Goal: Task Accomplishment & Management: Complete application form

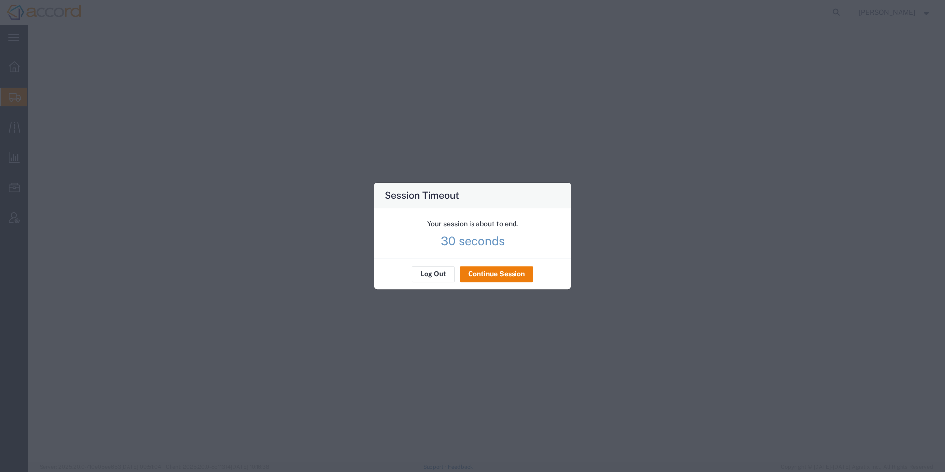
select select
select select "CO"
select select
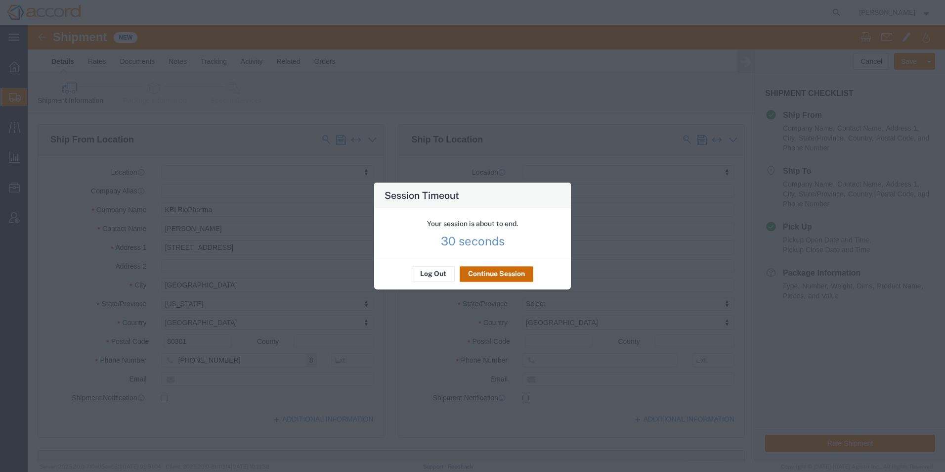
scroll to position [99, 0]
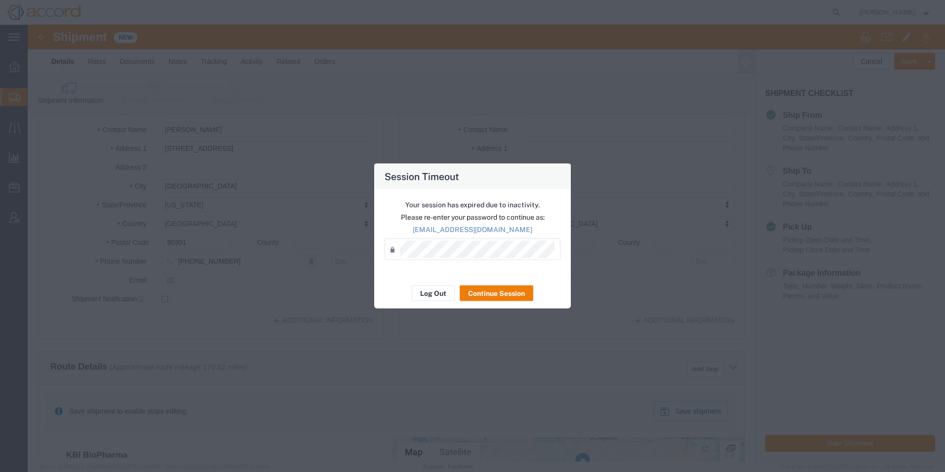
click at [517, 272] on div "Your session has expired due to inactivity. Please re-enter your password to co…" at bounding box center [472, 233] width 197 height 88
click at [475, 260] on div "Your session has expired due to inactivity. Please re-enter your password to co…" at bounding box center [472, 233] width 197 height 88
click at [515, 292] on button "Continue Session" at bounding box center [497, 293] width 74 height 16
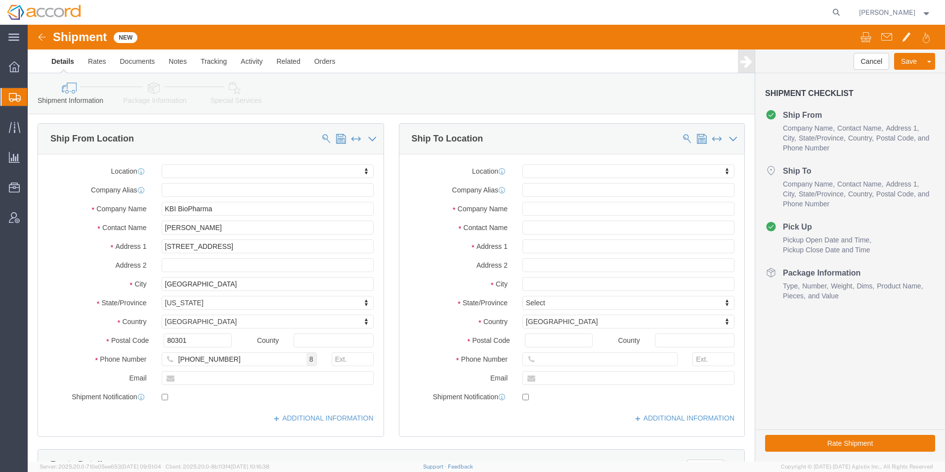
scroll to position [0, 0]
click input "text"
click input "KBI BioPharma"
type input "KBI Biopharma"
click input "text"
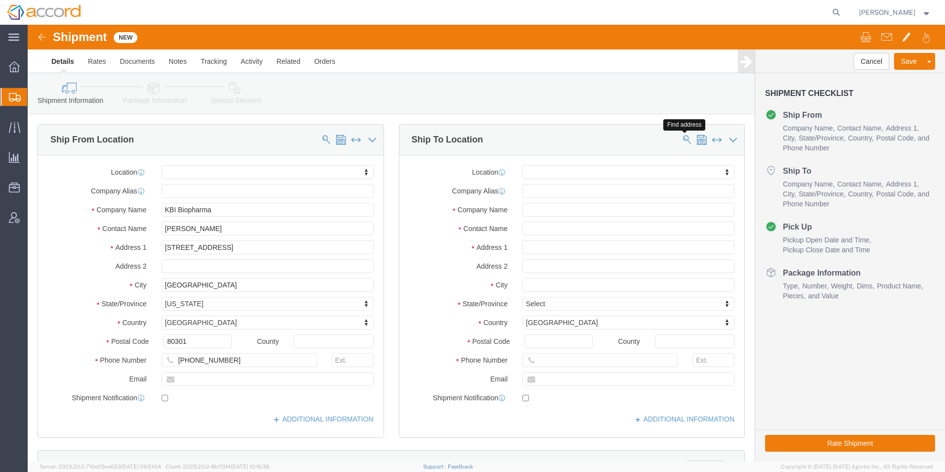
click span
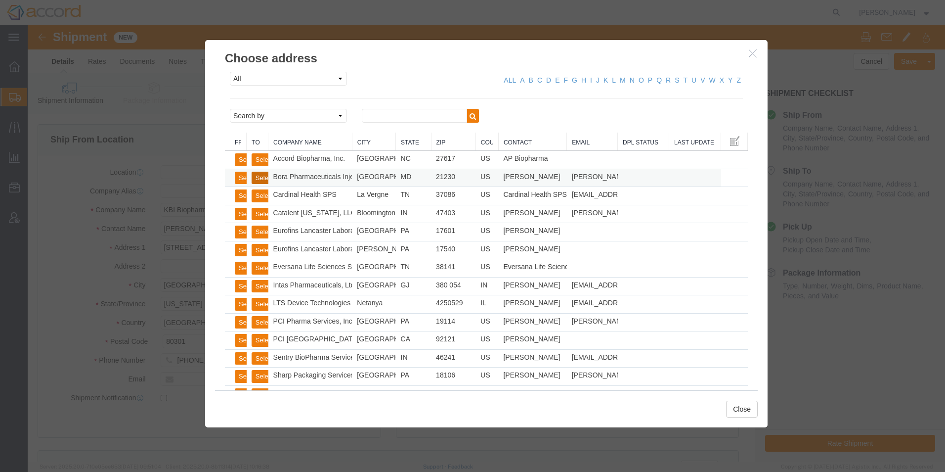
click button "Select"
select select "MD"
click button "Close"
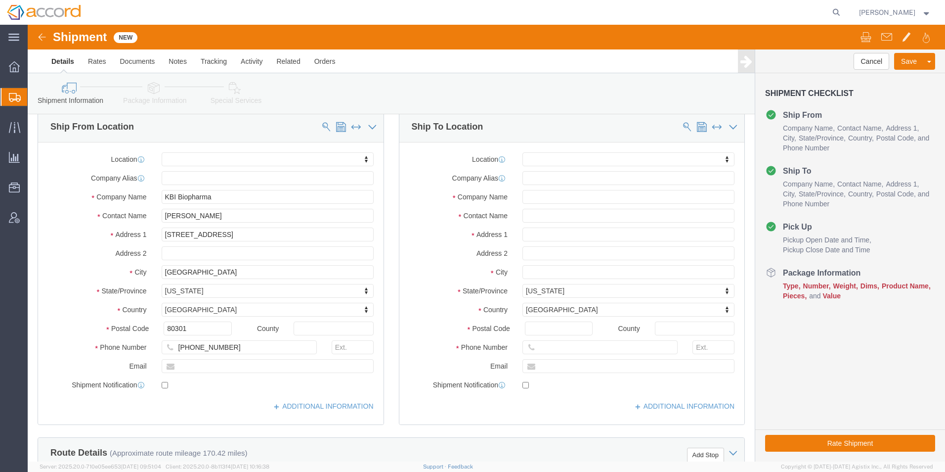
scroll to position [49, 0]
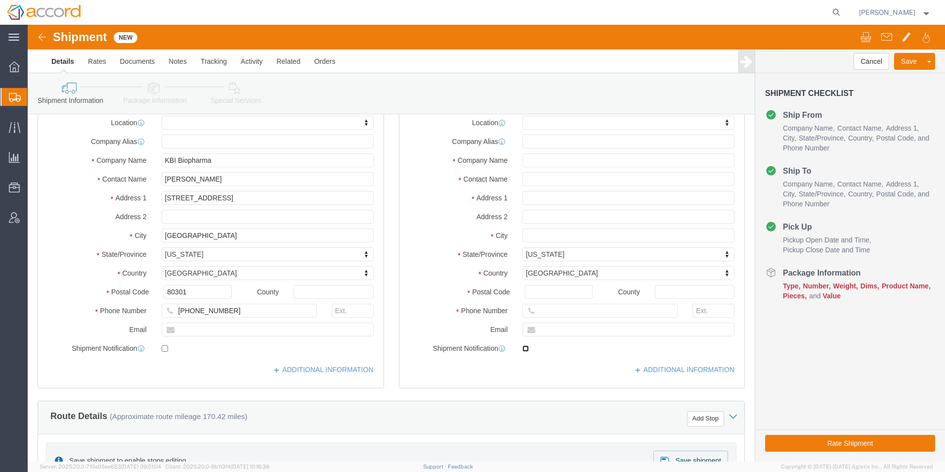
click input "checkbox"
checkbox input "false"
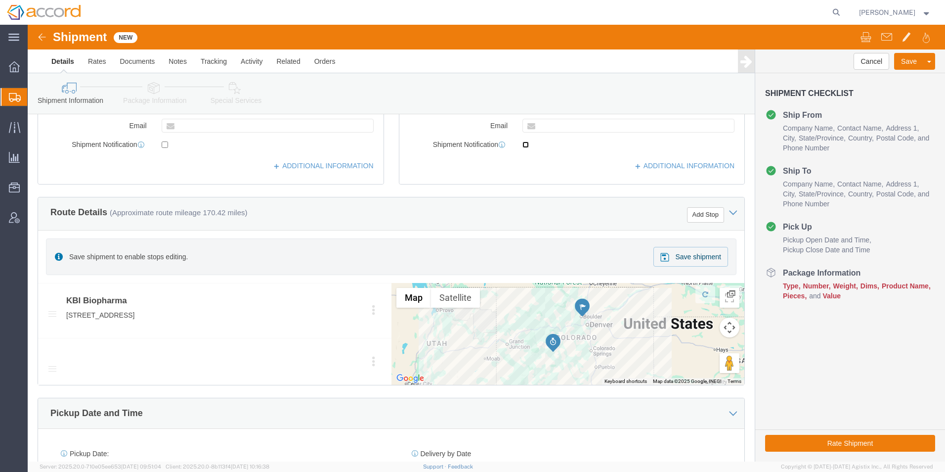
scroll to position [445, 0]
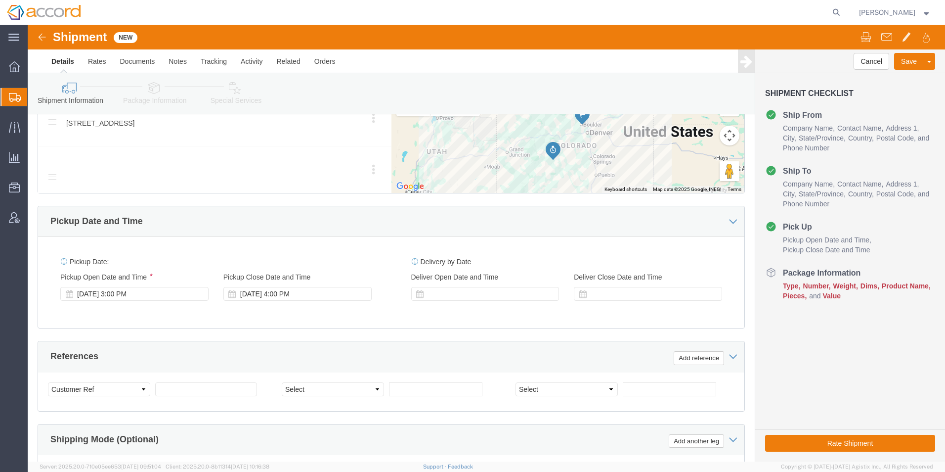
click div "[DATE] 3:00 PM"
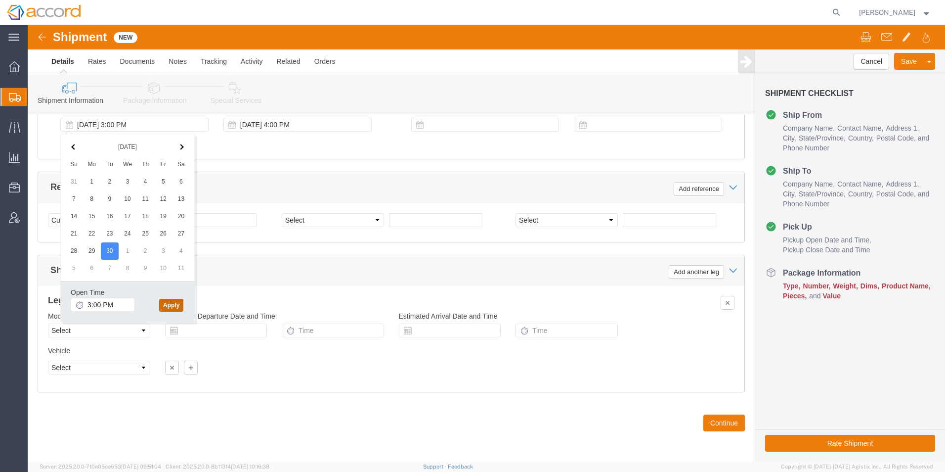
click button "Apply"
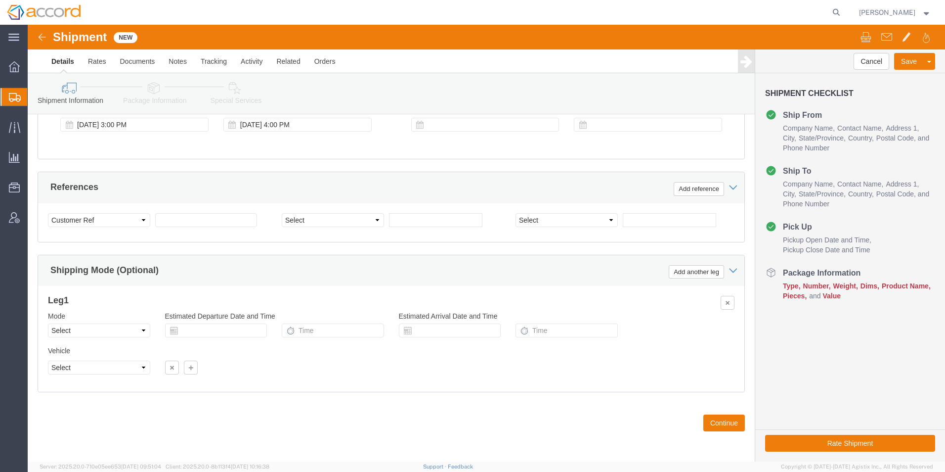
scroll to position [565, 0]
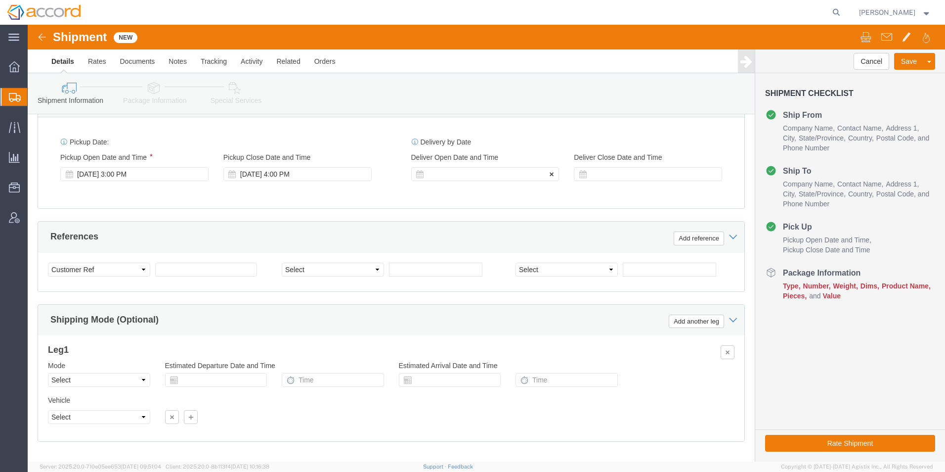
click div
click button "Apply"
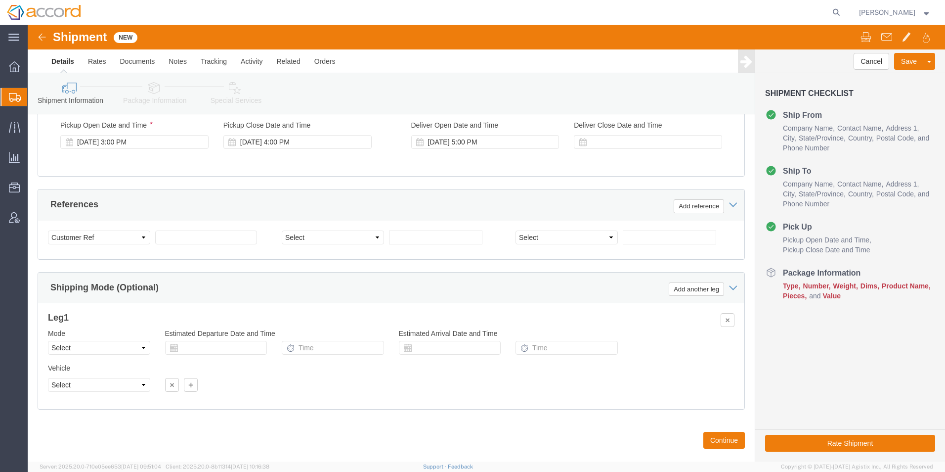
scroll to position [614, 0]
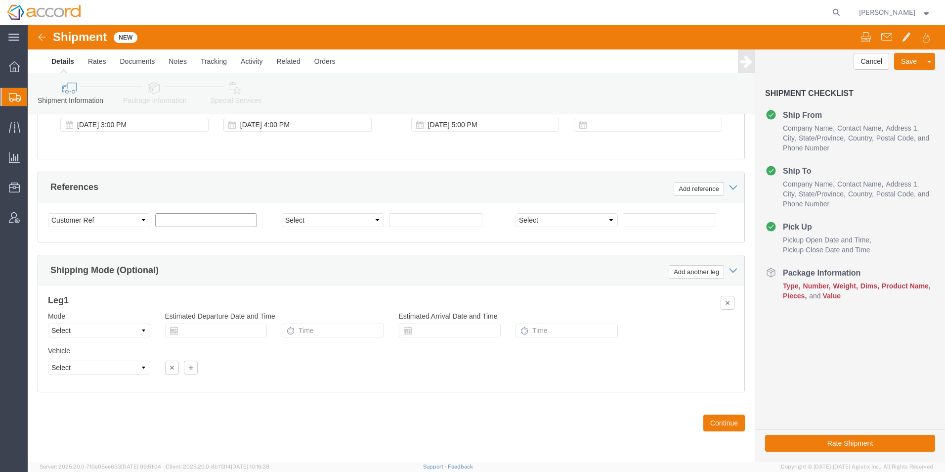
click input "text"
type input "169C25-15"
click button "Continue"
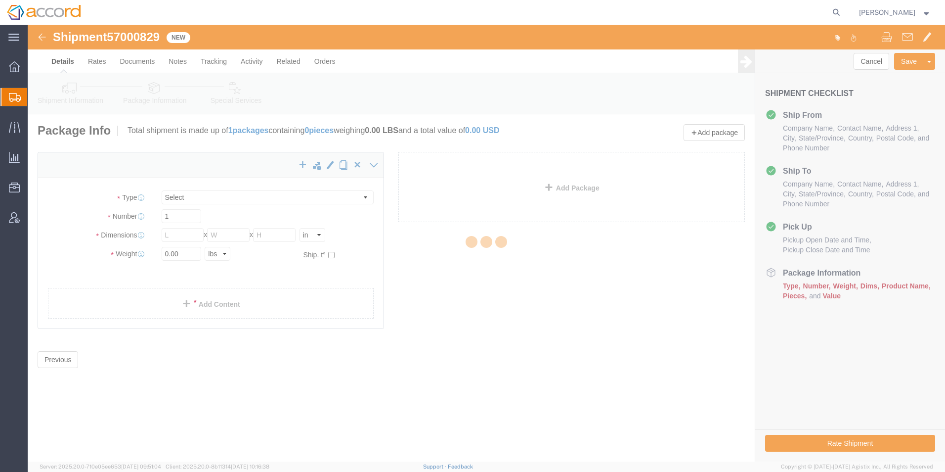
select select "CBOX"
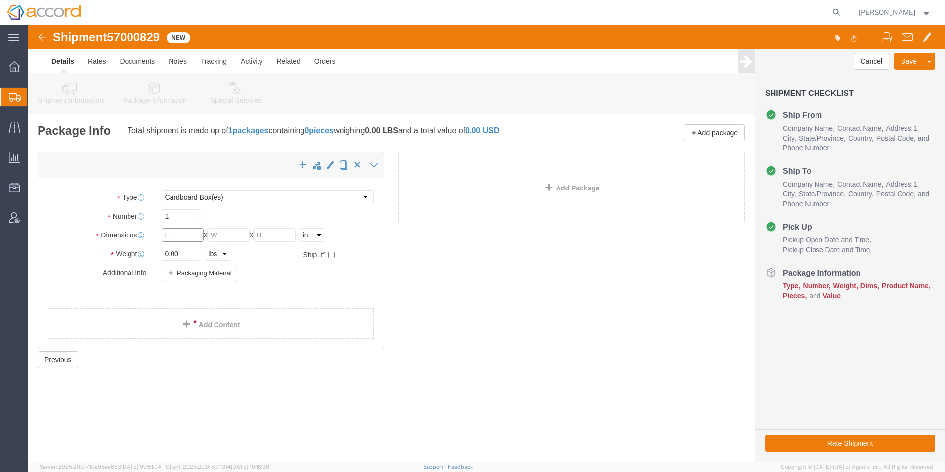
click input "text"
click select "Select Bale(s) Basket(s) Bolt(s) Bottle(s) Buckets Bulk Bundle(s) Can(s) Cardbo…"
drag, startPoint x: 160, startPoint y: 196, endPoint x: 127, endPoint y: 196, distance: 33.1
click div "1"
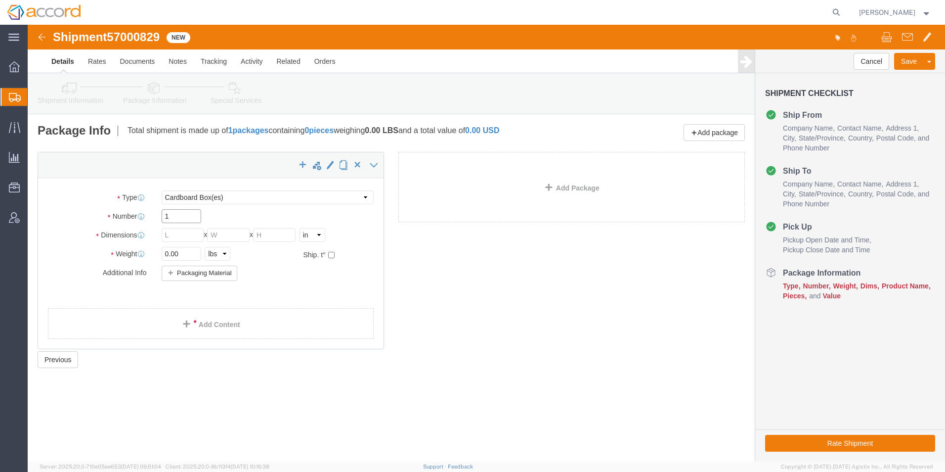
click input "1"
drag, startPoint x: 153, startPoint y: 195, endPoint x: 99, endPoint y: 192, distance: 54.0
click div "Number 1"
type input "6"
click input "text"
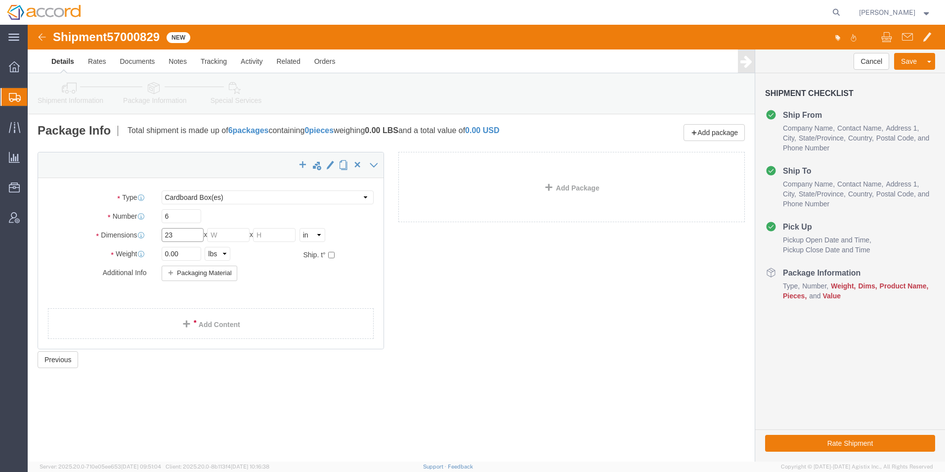
type input "23"
type input "21"
type input "25"
drag, startPoint x: 154, startPoint y: 229, endPoint x: 130, endPoint y: 226, distance: 24.5
click div "0.00 Select kgs lbs"
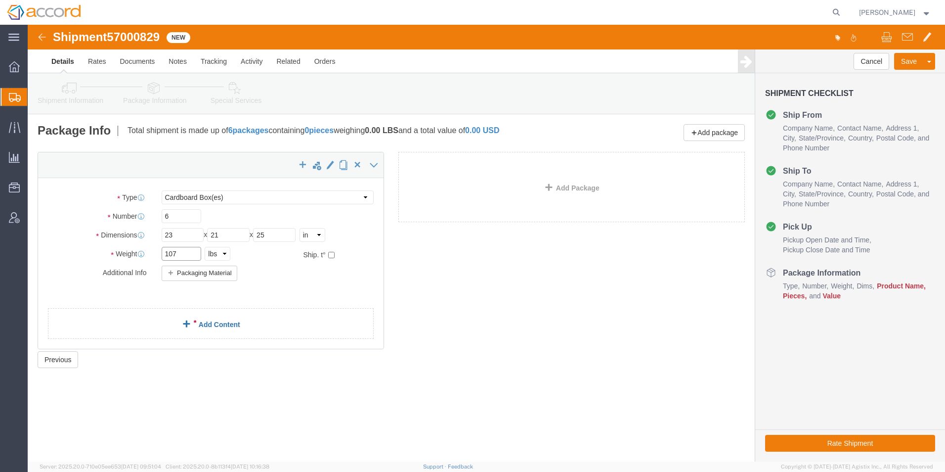
type input "107"
click link "Add Content"
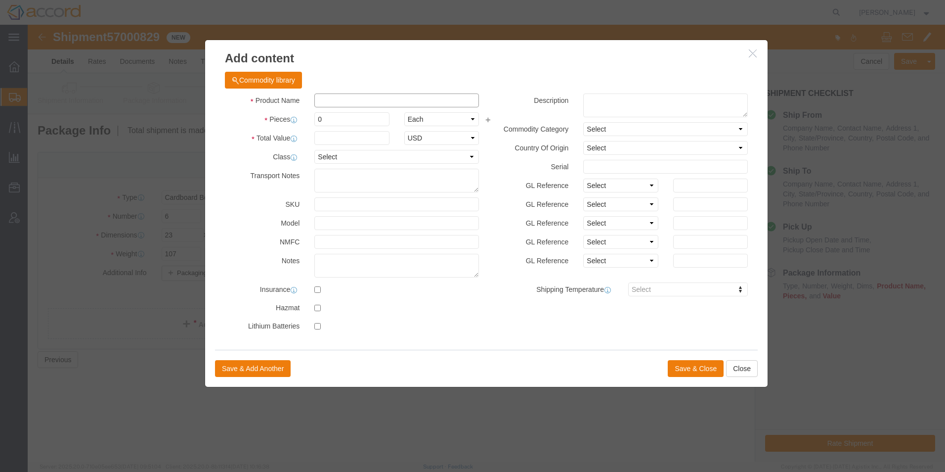
click input "text"
click label
click input "checkbox"
checkbox input "true"
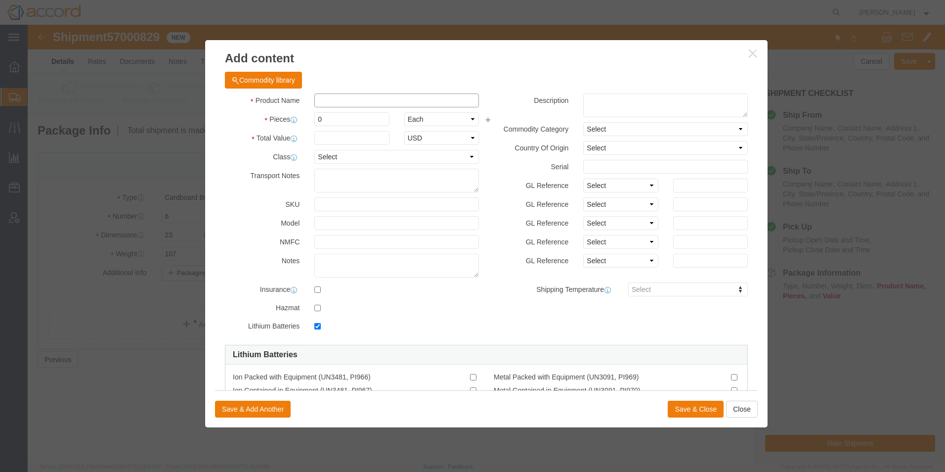
click input "text"
click button "Close"
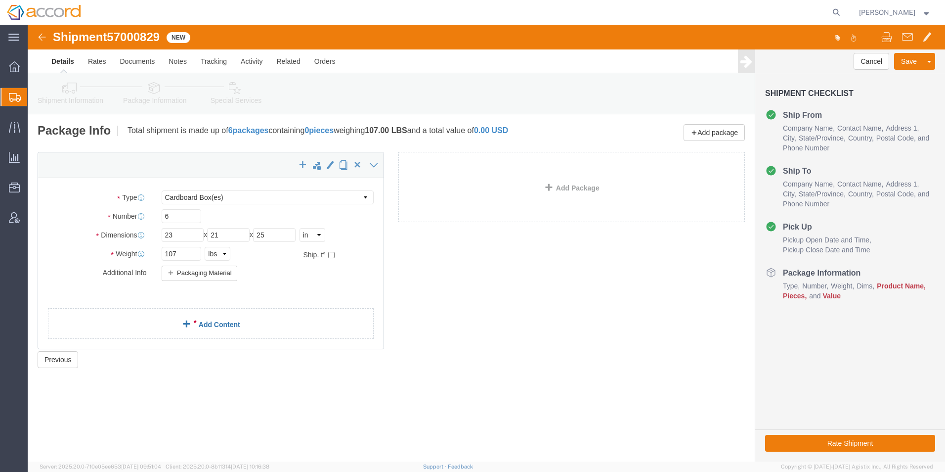
click link "Add Content"
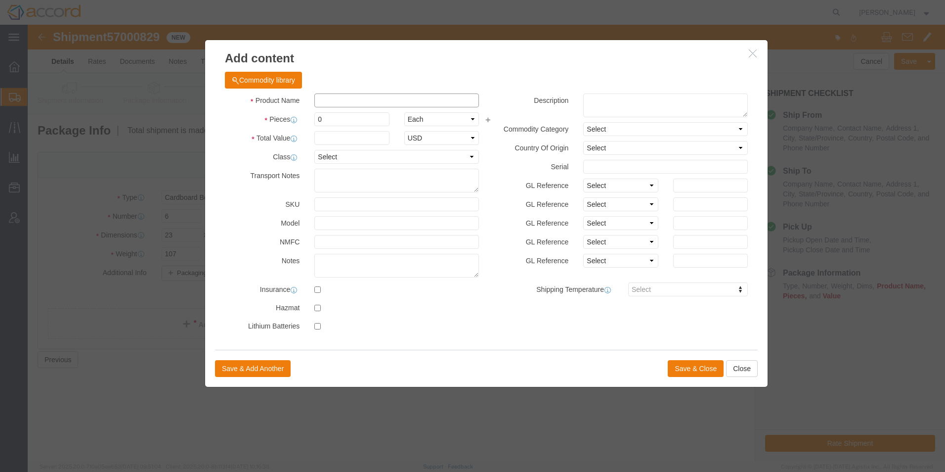
click input "text"
type input "d"
type input "[MEDICAL_DATA] Drug Substance"
click select "Select Bag Barrels 100Board Feet Bottle Box Blister Pack Carats Can Capsule Car…"
click div "Product Name [MEDICAL_DATA] Drug Substance [MEDICAL_DATA] Pieces 0 Select Bag B…"
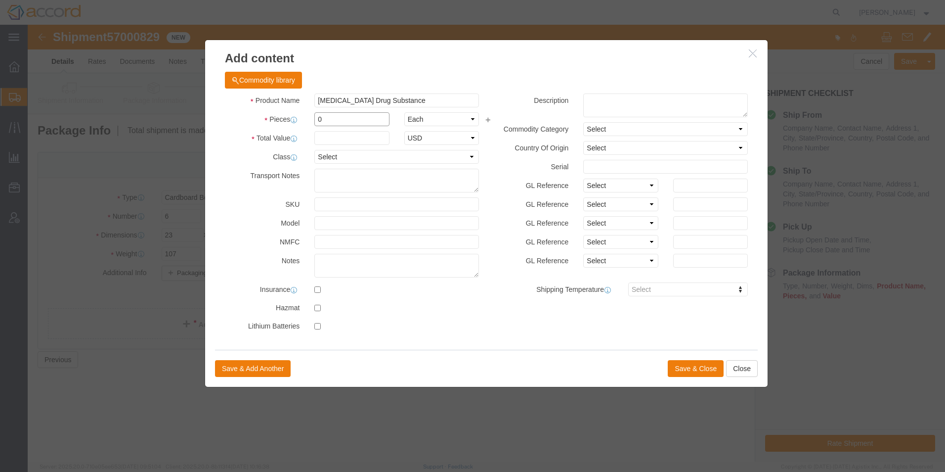
click input "0"
type input "0"
type input "32,910"
click select "Select Bag Barrels 100Board Feet Bottle Box Blister Pack Carats Can Capsule Car…"
select select "KGS"
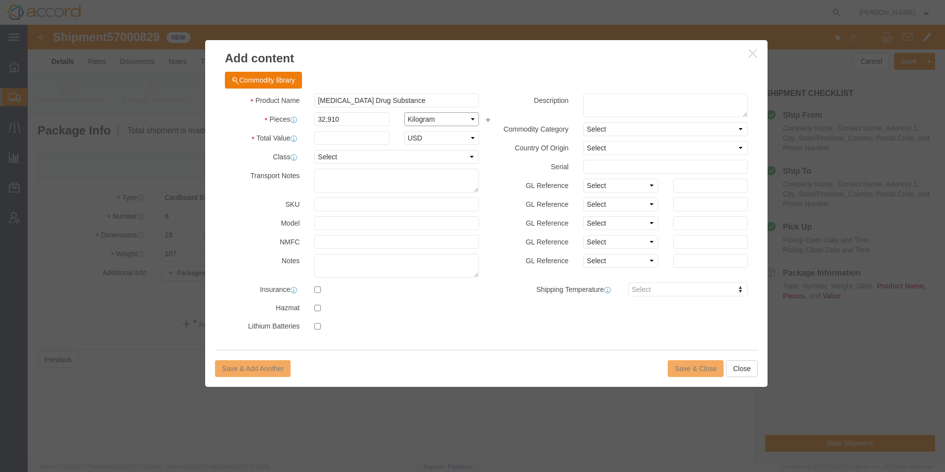
click select "Select Bag Barrels 100Board Feet Bottle Box Blister Pack Carats Can Capsule Car…"
click input "text"
drag, startPoint x: 654, startPoint y: 335, endPoint x: 640, endPoint y: 348, distance: 18.9
click div "Save & Add Another Save & Close Close"
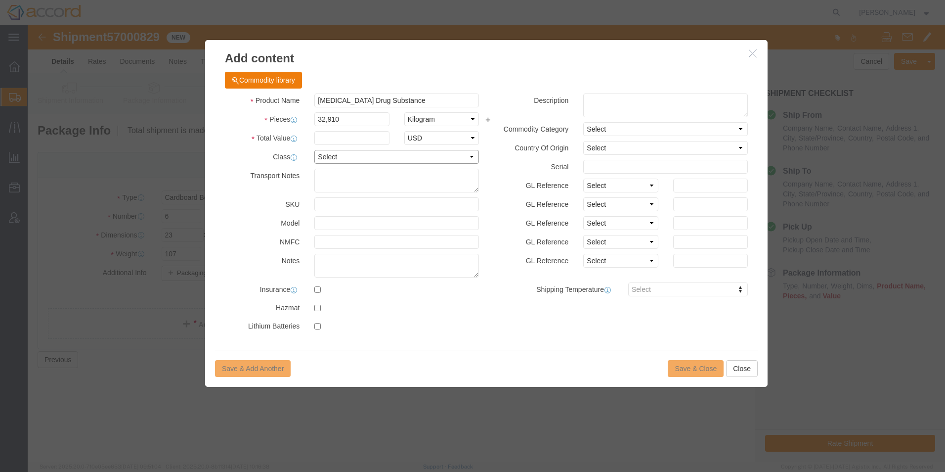
click select "Select 50 55 60 65 70 85 92.5 100 125 175 250 300 400"
click div "GL Reference Select Account Type Activity ID Airline Appointment Number ASN Bat…"
click div "Save & Add Another Save & Close Close"
click div "Commodity library"
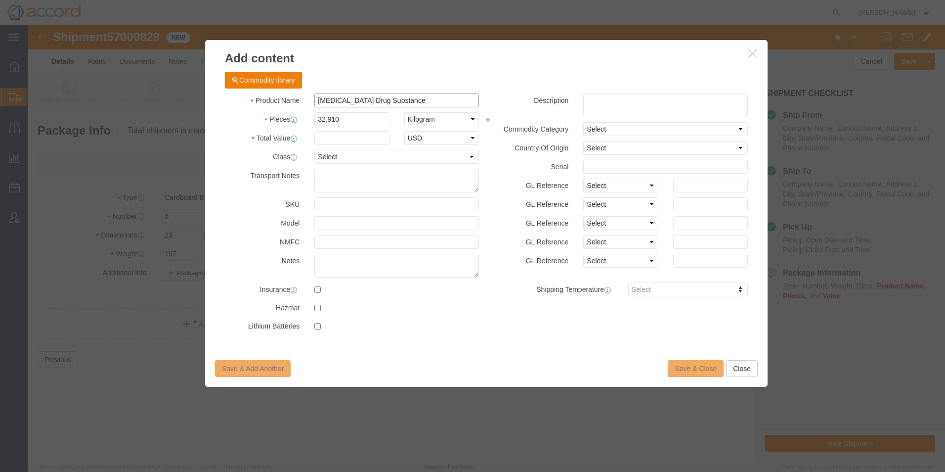
click input "[MEDICAL_DATA] Drug Substance"
drag, startPoint x: 710, startPoint y: 347, endPoint x: 694, endPoint y: 363, distance: 23.1
click button "Close"
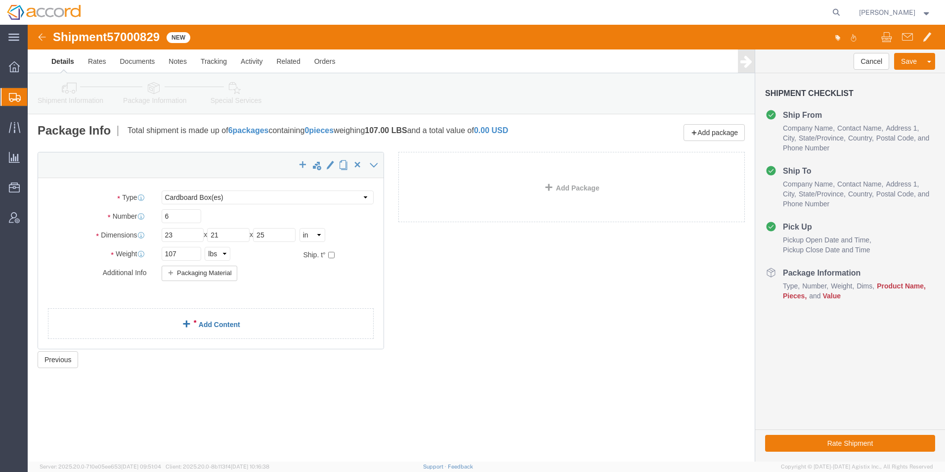
click span
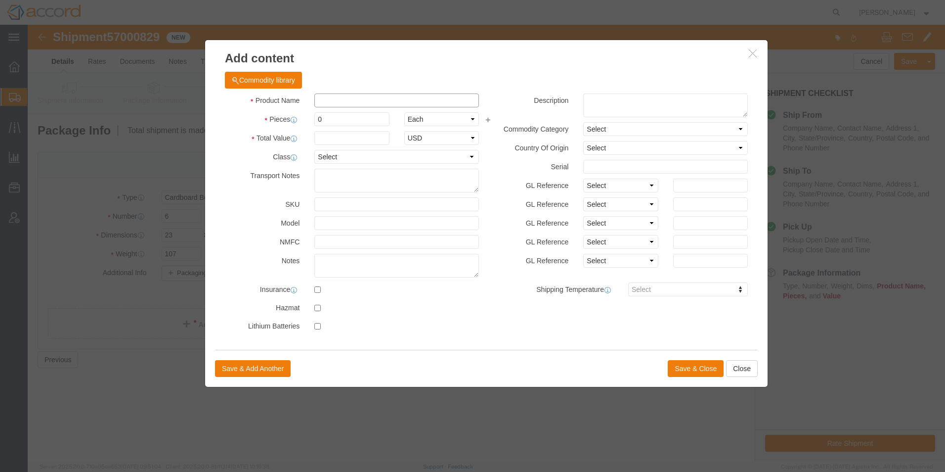
click input "text"
type input "[MEDICAL_DATA] Drug Substance"
click input "0"
type input "32,910"
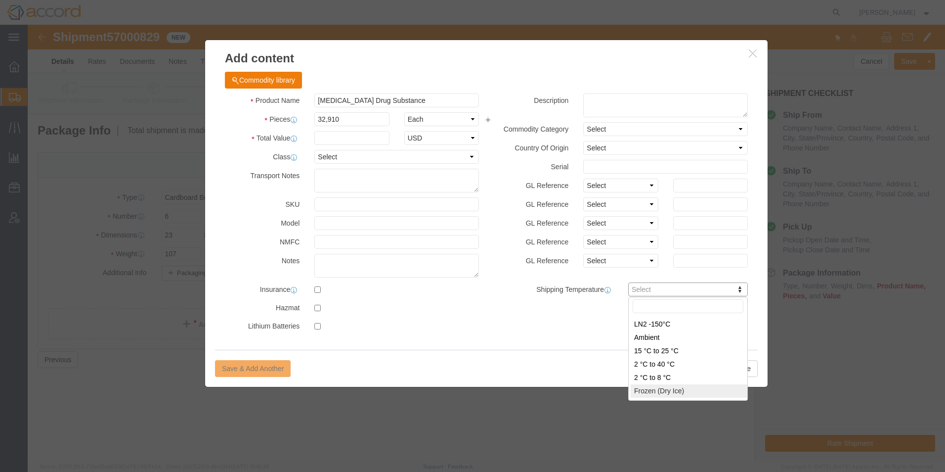
type input "FROZEN"
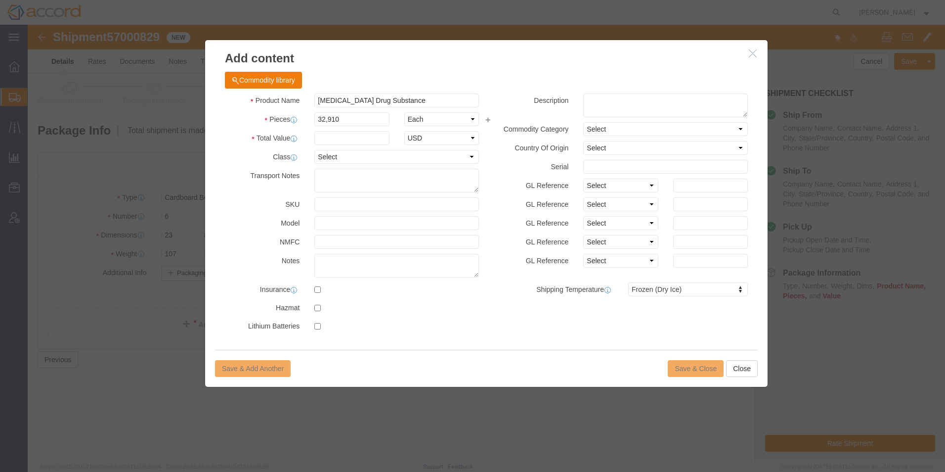
click div "Save & Add Another Save & Close Close"
click input "text"
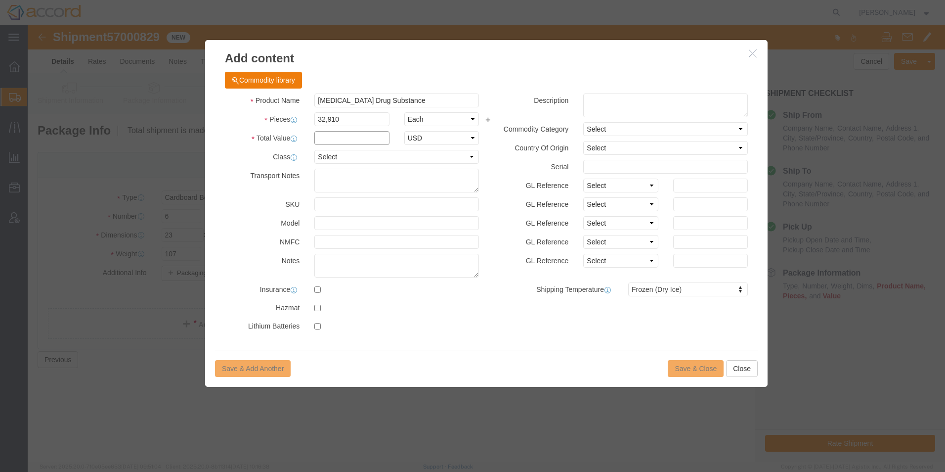
click input "text"
click div "Save & Add Another Save & Close Close"
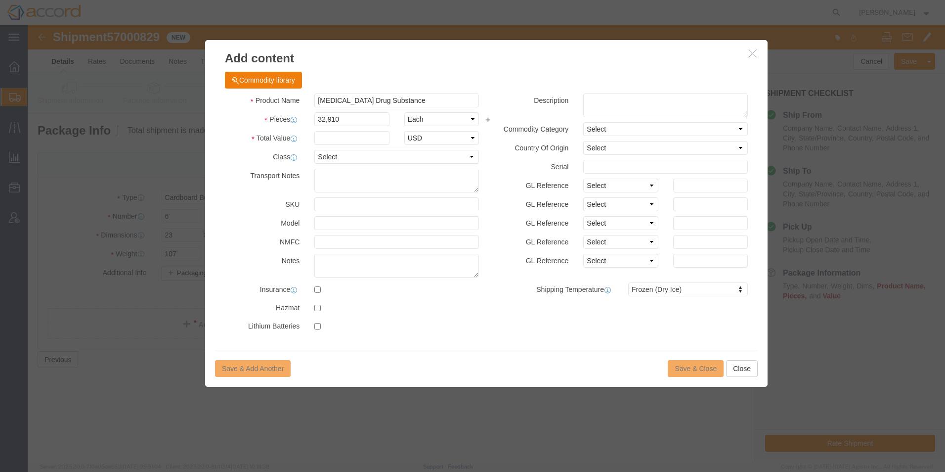
click div "Save & Add Another Save & Close Close"
click input "text"
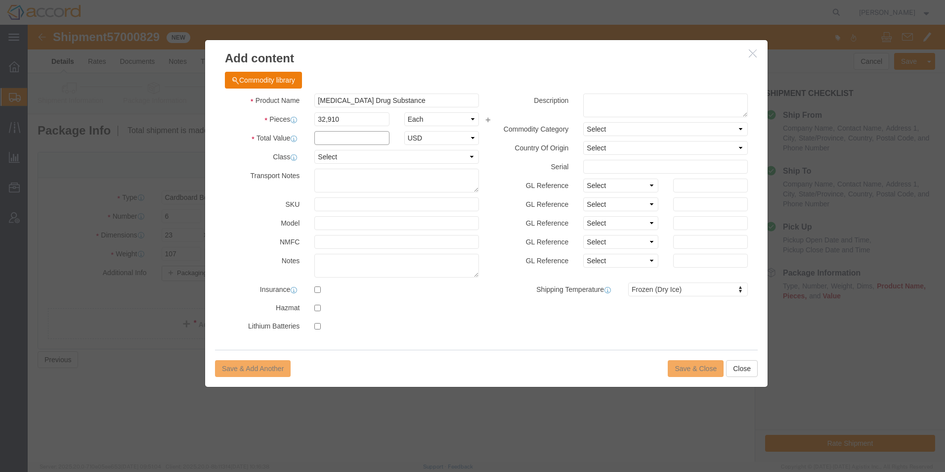
type input "42424"
click div "Save & Add Another Save & Close Close"
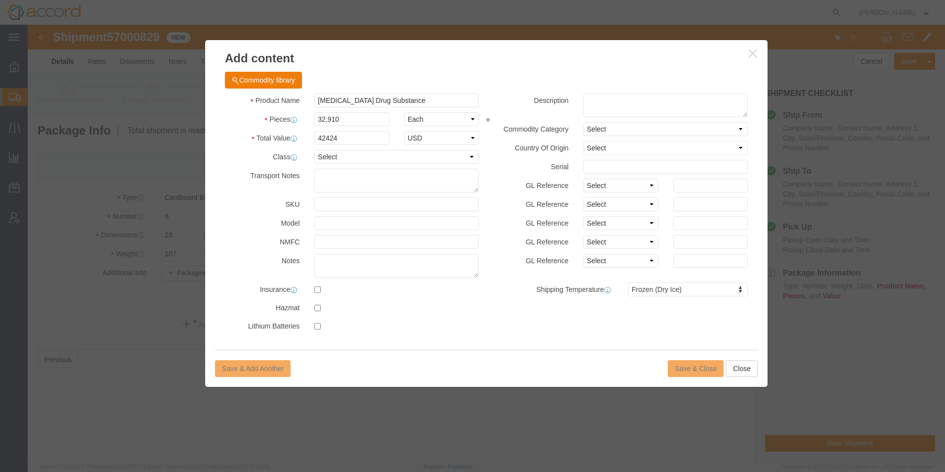
click div "Save & Add Another Save & Close Close"
click label
click input "checkbox"
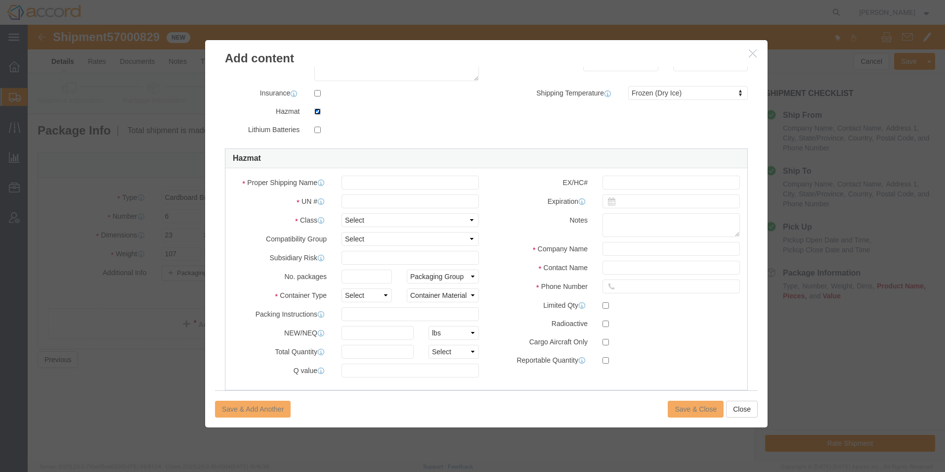
scroll to position [198, 0]
click input "checkbox"
checkbox input "false"
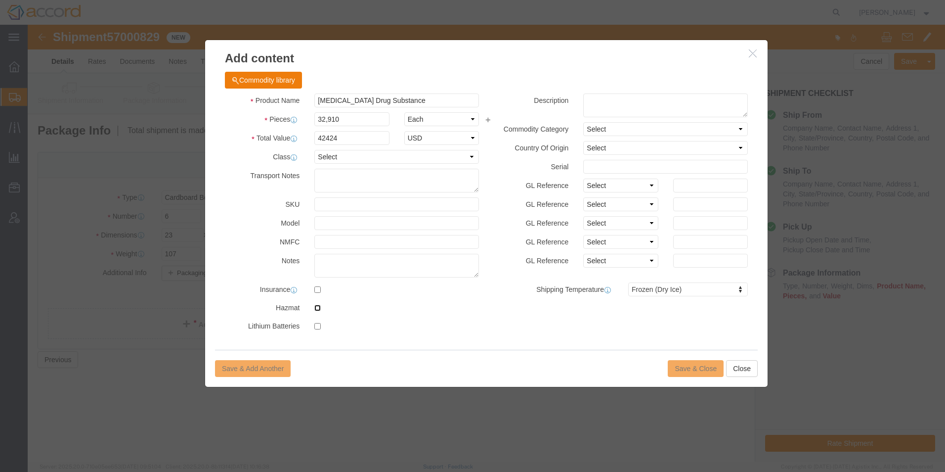
scroll to position [0, 0]
drag, startPoint x: 324, startPoint y: 109, endPoint x: 229, endPoint y: 99, distance: 95.9
click div "Product Name [MEDICAL_DATA] Drug Substance Pieces 32,910 Select Bag Barrels 100…"
drag, startPoint x: 331, startPoint y: 113, endPoint x: 223, endPoint y: 97, distance: 109.4
click div "Product Name [MEDICAL_DATA] Drug Substance Pieces 32,910 Select Bag Barrels 100…"
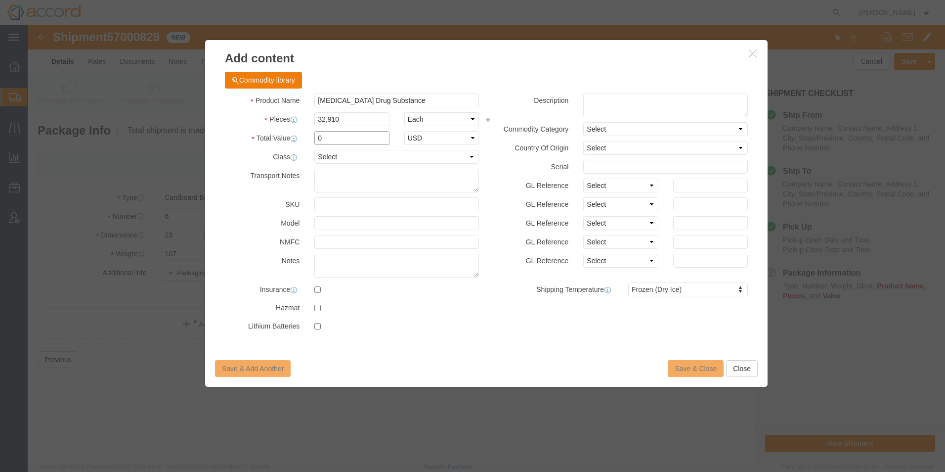
type input "0"
click div "Product Name [MEDICAL_DATA] Drug Substance Pieces 32,910 Select Bag Barrels 100…"
click input "text"
click div "Save & Add Another Save & Close Close"
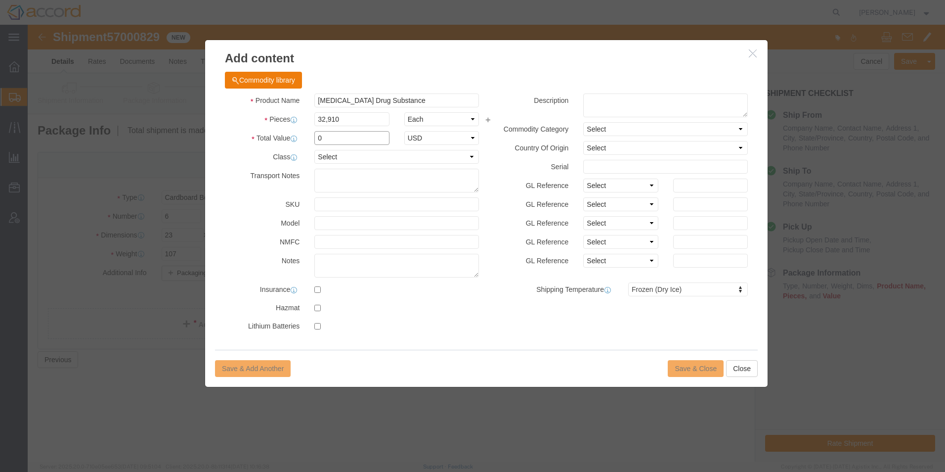
click input "0"
click div "Save & Add Another Save & Close Close"
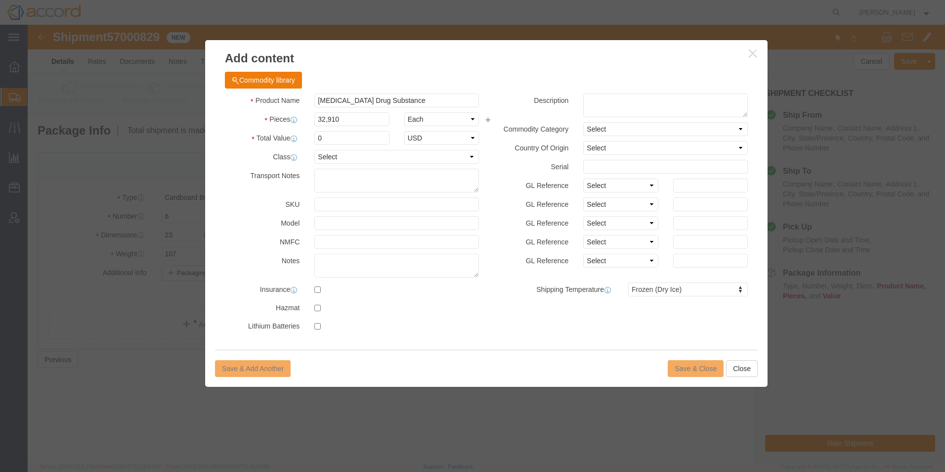
click div "Save & Add Another Save & Close Close"
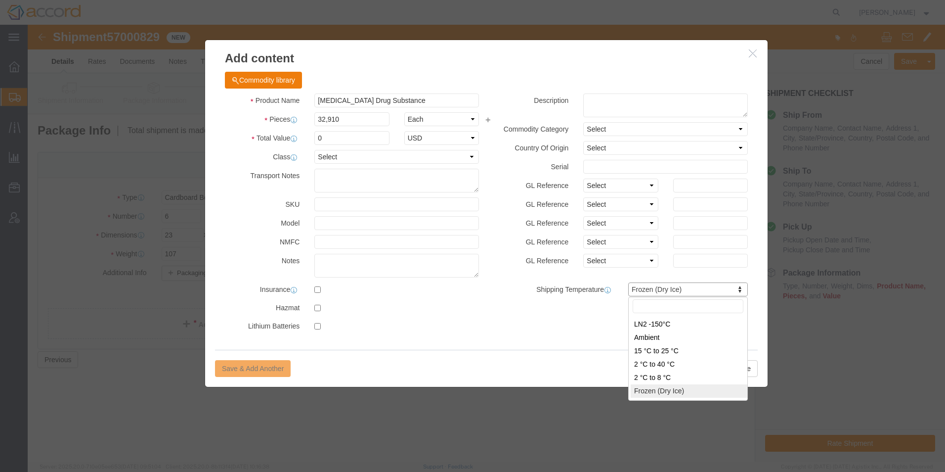
drag, startPoint x: 675, startPoint y: 337, endPoint x: 652, endPoint y: 267, distance: 73.6
type input "AMBIENT"
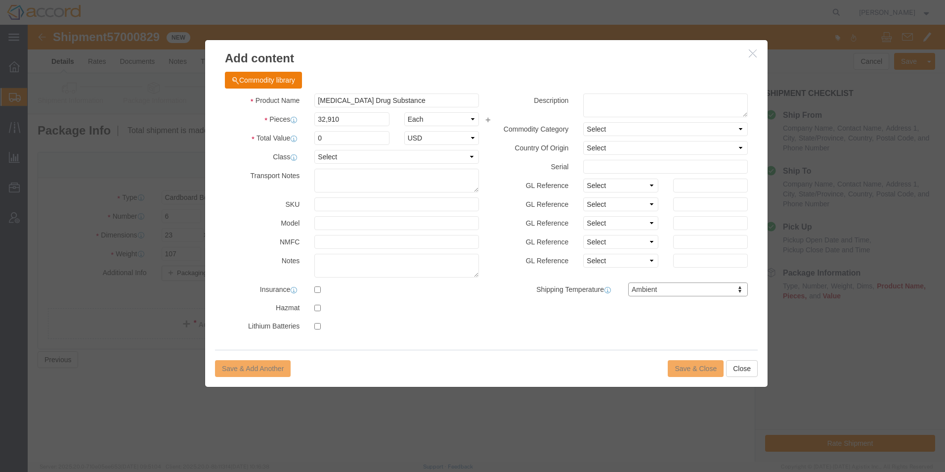
click div "Save & Add Another Save & Close Close"
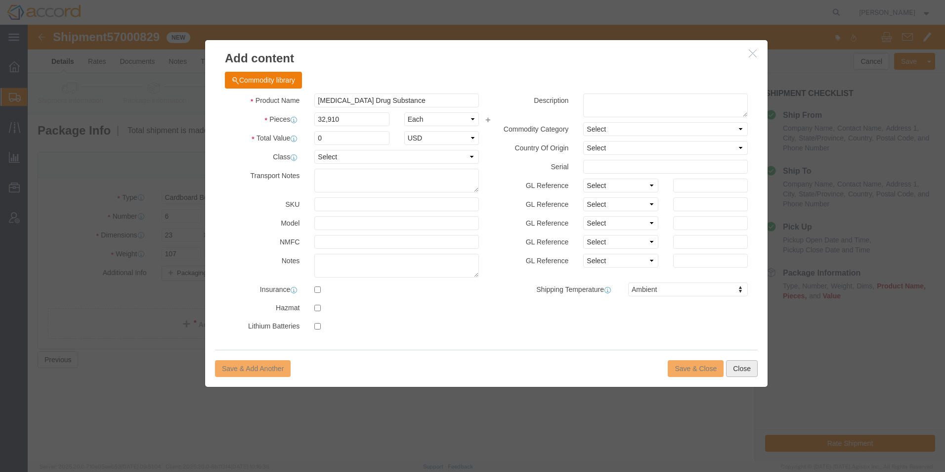
click button "Close"
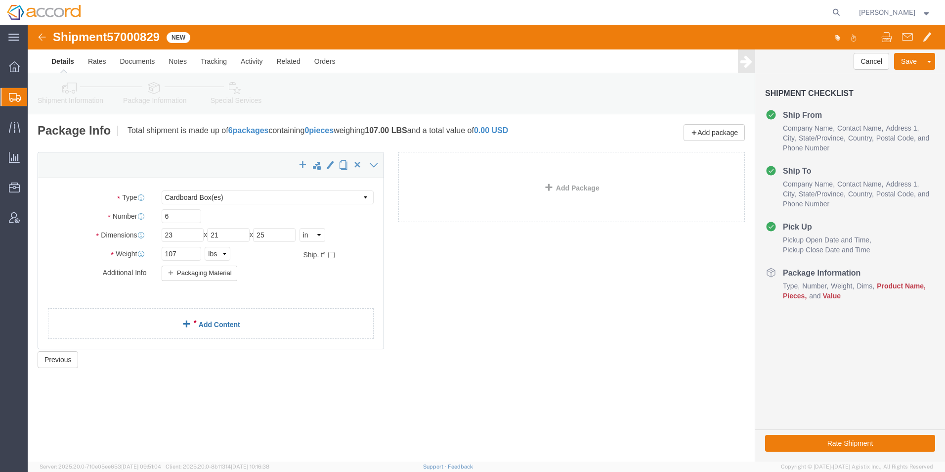
click link "Add Content"
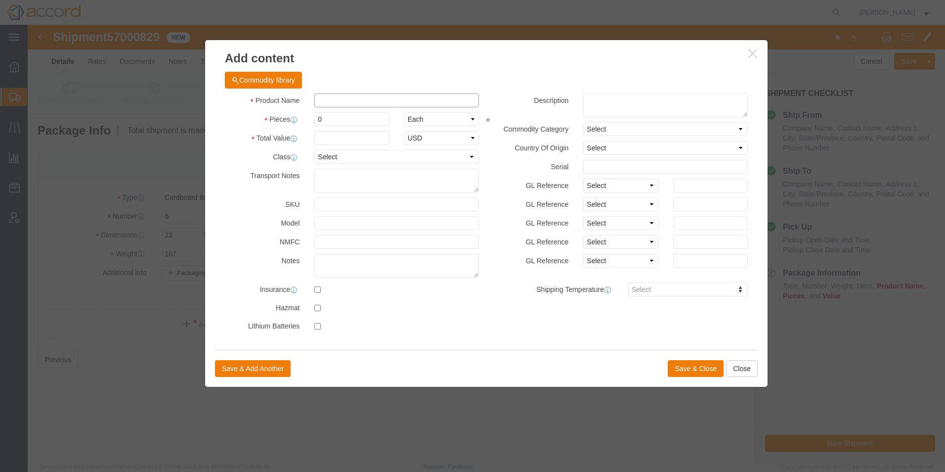
click input "text"
type input "[MEDICAL_DATA] Drug Substance"
type input "0"
drag, startPoint x: 677, startPoint y: 279, endPoint x: 657, endPoint y: 264, distance: 25.4
click div "Product Name [MEDICAL_DATA] Drug Substance Pieces 0 Select Bag Barrels 100Board…"
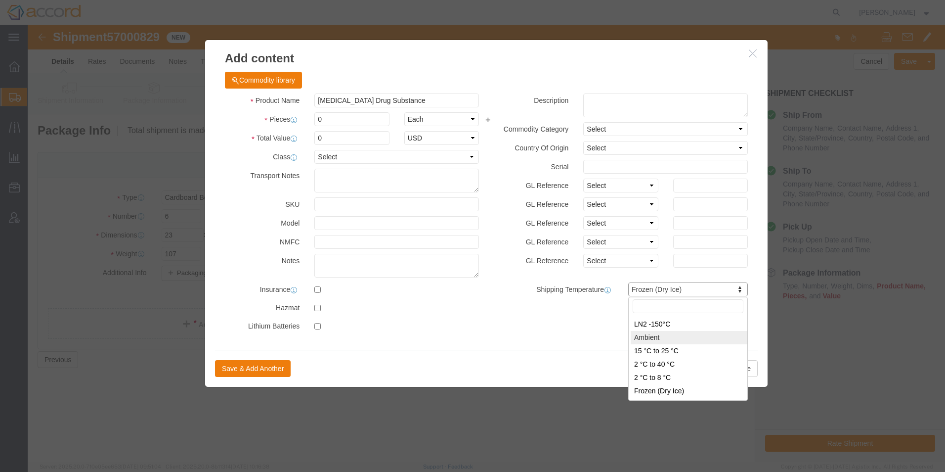
type input "AMBIENT"
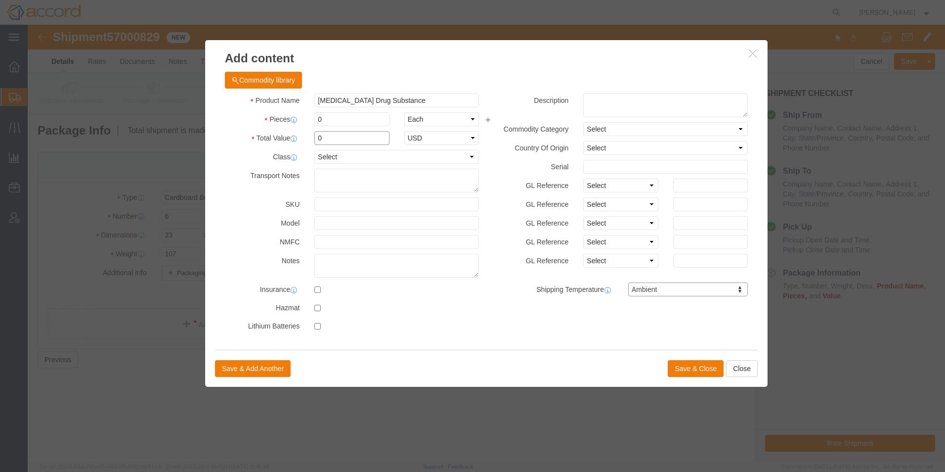
click input "0"
drag, startPoint x: 310, startPoint y: 94, endPoint x: 234, endPoint y: 87, distance: 76.5
click div "Pieces 0 Select Bag Barrels 100Board Feet Bottle Box Blister Pack Carats Can Ca…"
type input "32,910"
click input "0"
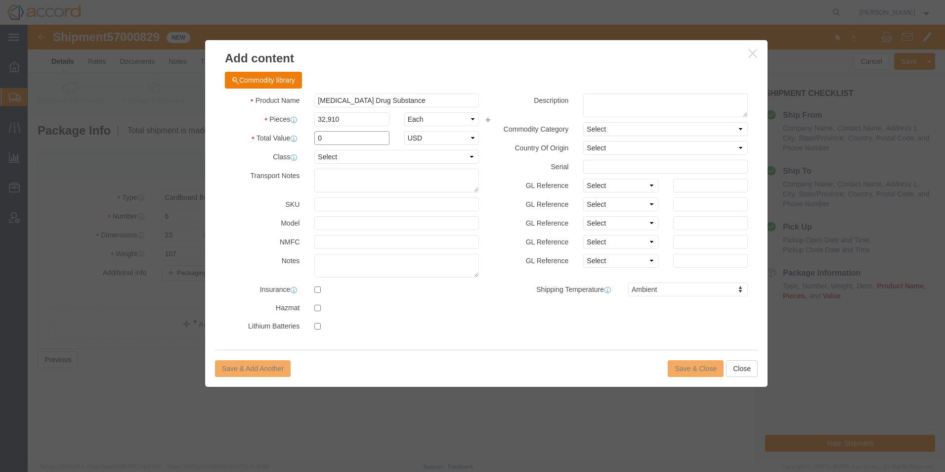
drag, startPoint x: 321, startPoint y: 114, endPoint x: 260, endPoint y: 112, distance: 60.8
click div "Total Value 0 Select ADP AED AFN ALL AMD AOA ARS ATS AUD AWG AZN BAM BBD BDT BG…"
type input "100"
click div "Save & Add Another Save & Close Close"
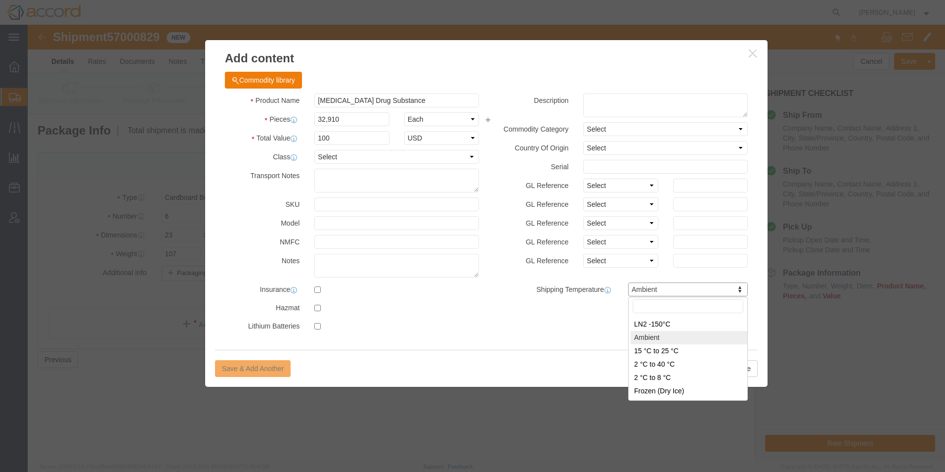
click input "text"
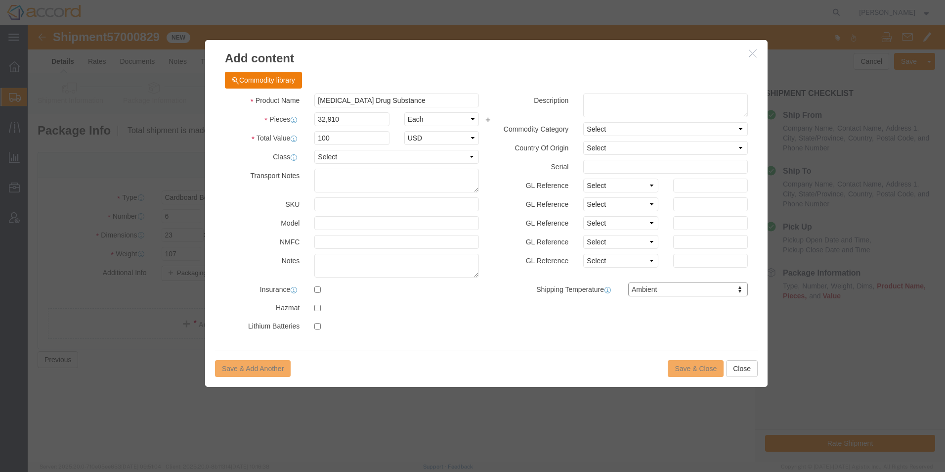
click div "Save & Add Another Save & Close Close"
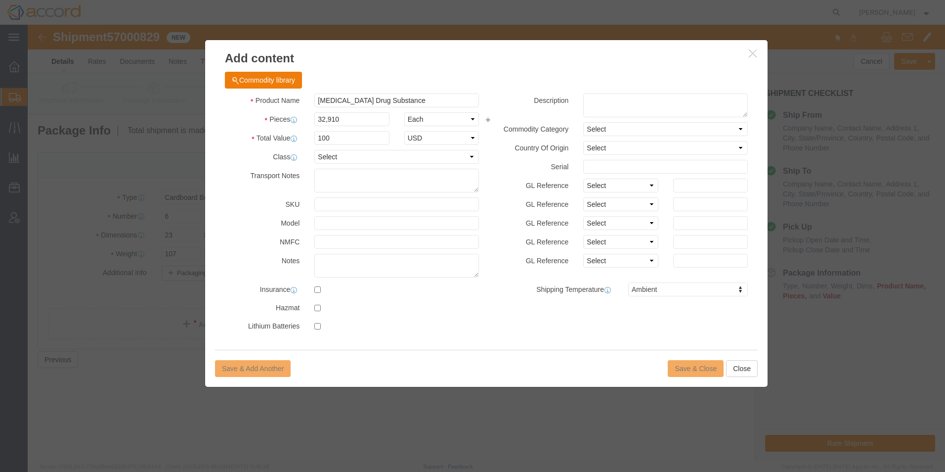
click div "Save & Add Another Save & Close Close"
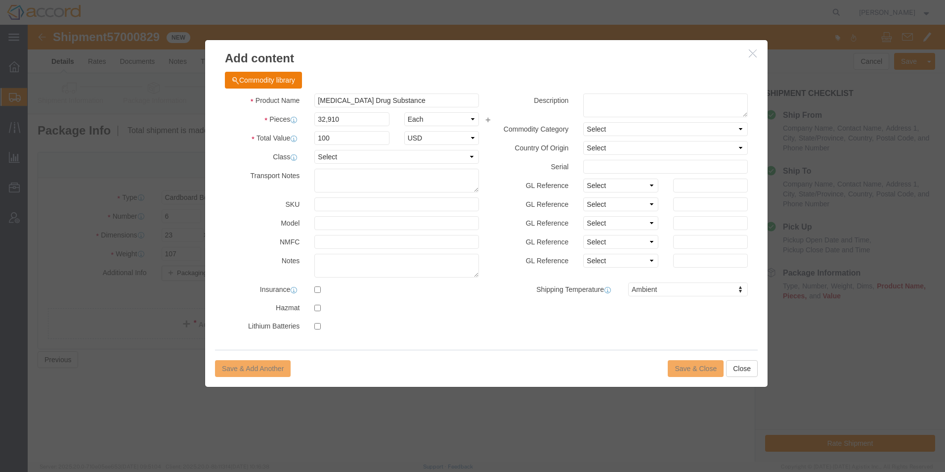
click div "Save & Add Another Save & Close Close"
click select "Select Bag Barrels 100Board Feet Bottle Box Blister Pack Carats Can Capsule Car…"
select select "KGS"
click select "Select Bag Barrels 100Board Feet Bottle Box Blister Pack Carats Can Capsule Car…"
click div "Save & Add Another Save & Close Close"
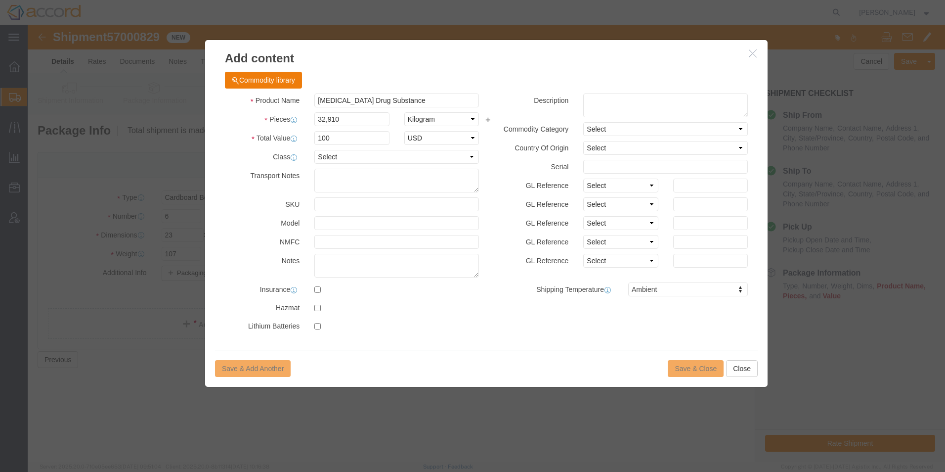
click div "Save & Add Another Save & Close Close"
click textarea
click div "Save & Add Another Save & Close Close"
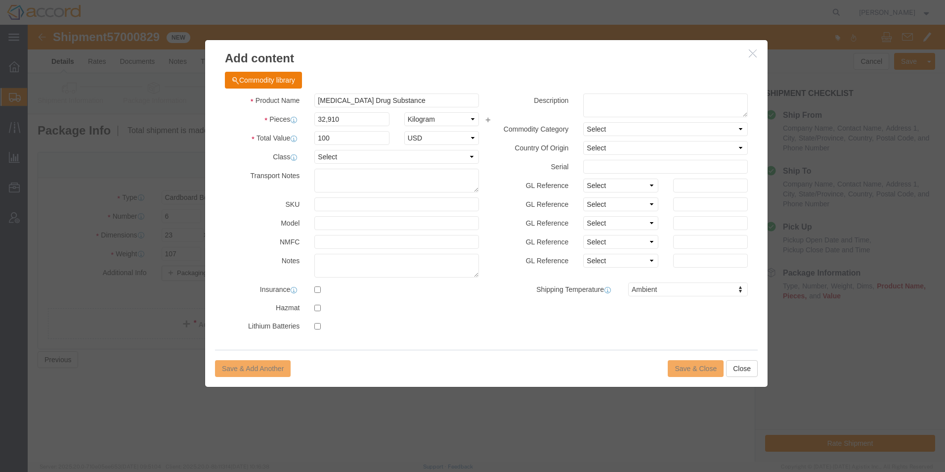
click div "Save & Add Another Save & Close Close"
click textarea
click input "text"
click div "Save & Add Another Save & Close Close"
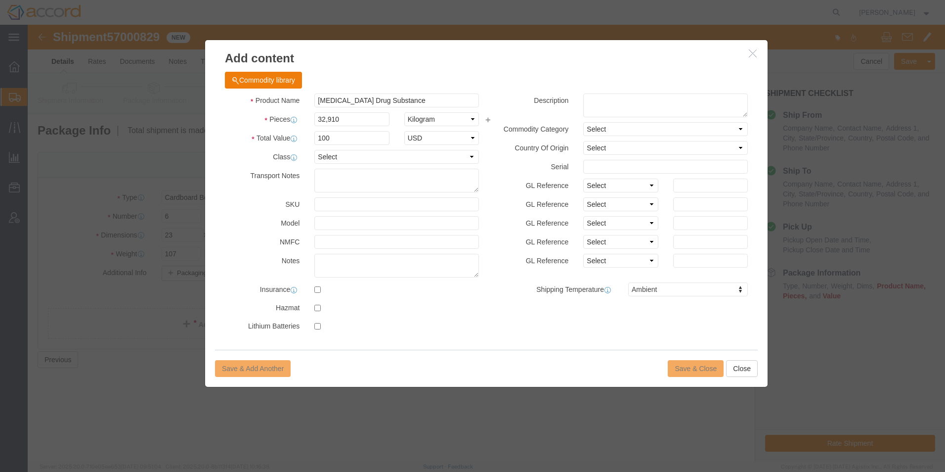
click div "Save & Add Another Save & Close Close"
click input "[MEDICAL_DATA] Drug Substance"
select select "US"
click select "Select [GEOGRAPHIC_DATA] [GEOGRAPHIC_DATA] [GEOGRAPHIC_DATA] [GEOGRAPHIC_DATA] …"
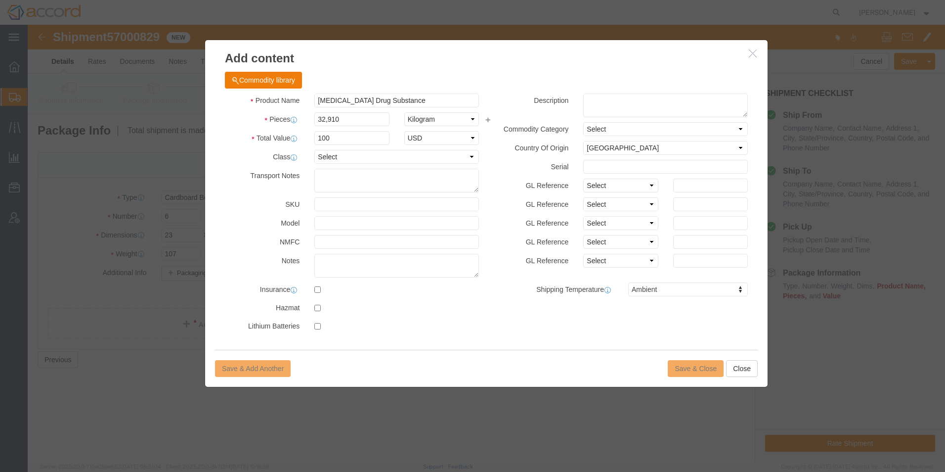
drag, startPoint x: 479, startPoint y: 317, endPoint x: 484, endPoint y: 313, distance: 6.7
click div "Commodity library Product Name [MEDICAL_DATA] Drug Substance Pieces 32,910 Sele…"
click div "Save & Add Another Save & Close Close"
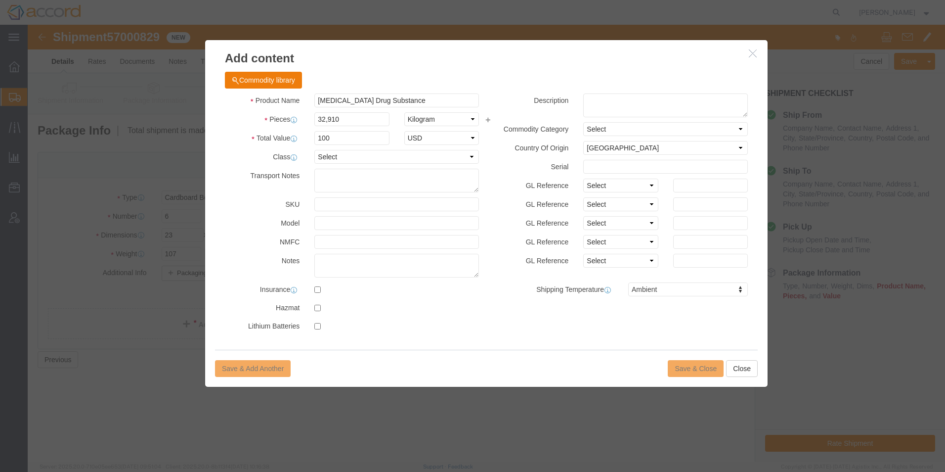
click div "Save & Add Another Save & Close Close"
click textarea
click div "Save & Add Another Save & Close Close"
click input "100"
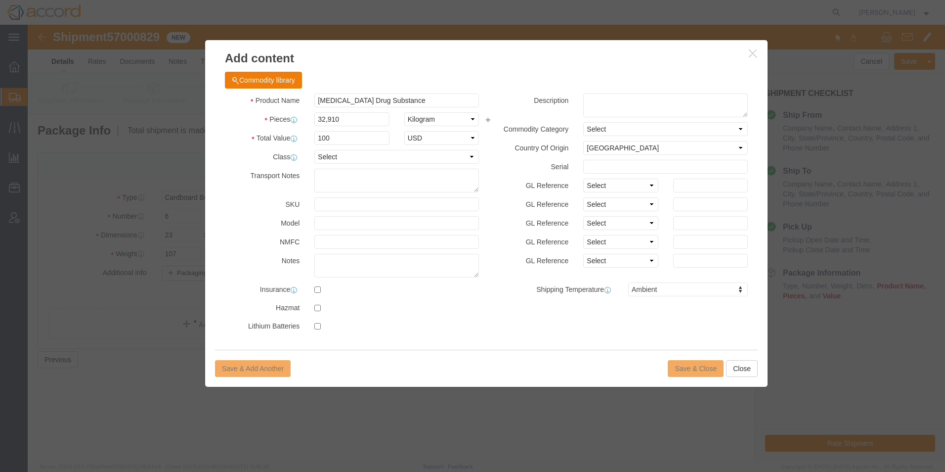
click div "Save & Add Another Save & Close Close"
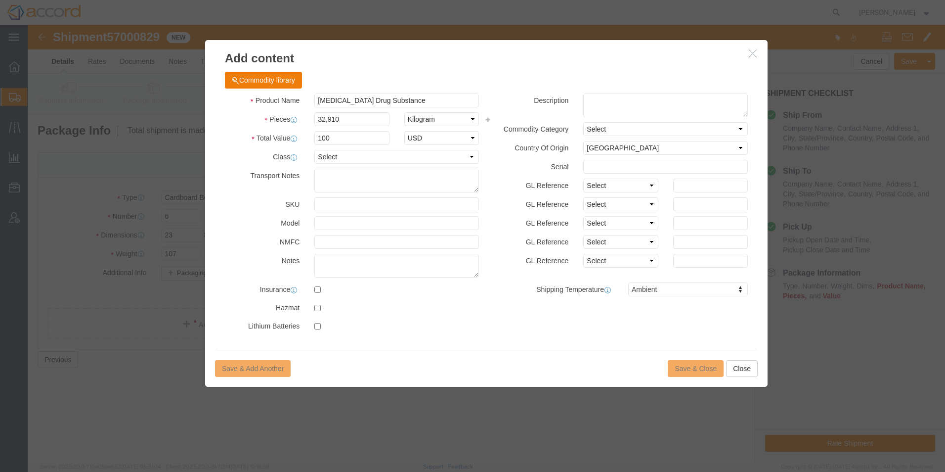
drag, startPoint x: 659, startPoint y: 339, endPoint x: 661, endPoint y: 348, distance: 9.1
click div "Save & Add Another Save & Close Close"
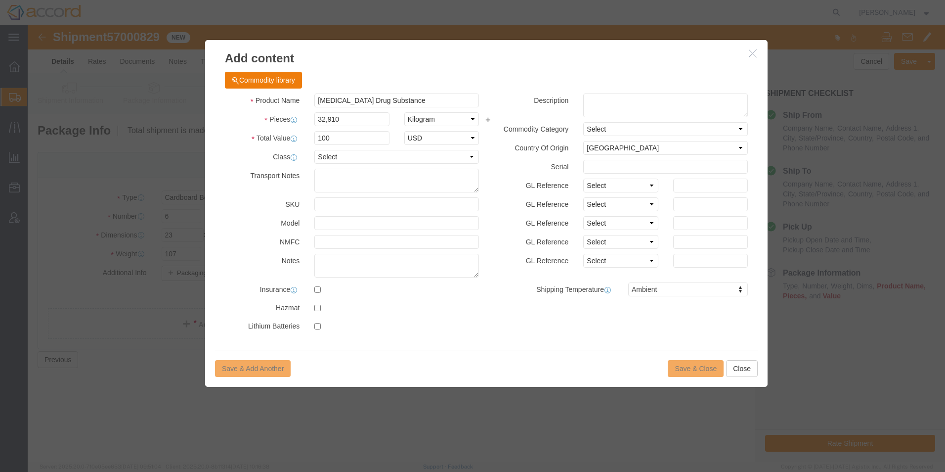
click div "Save & Add Another Save & Close Close"
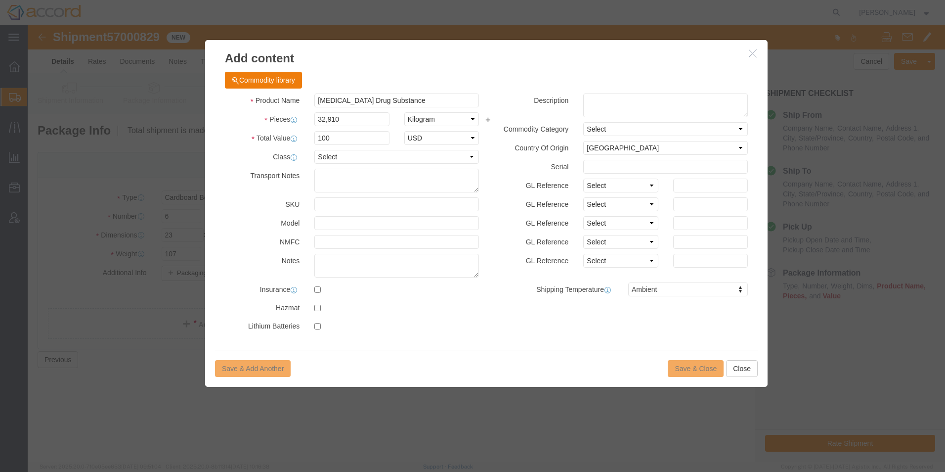
click div "Save & Add Another Save & Close Close"
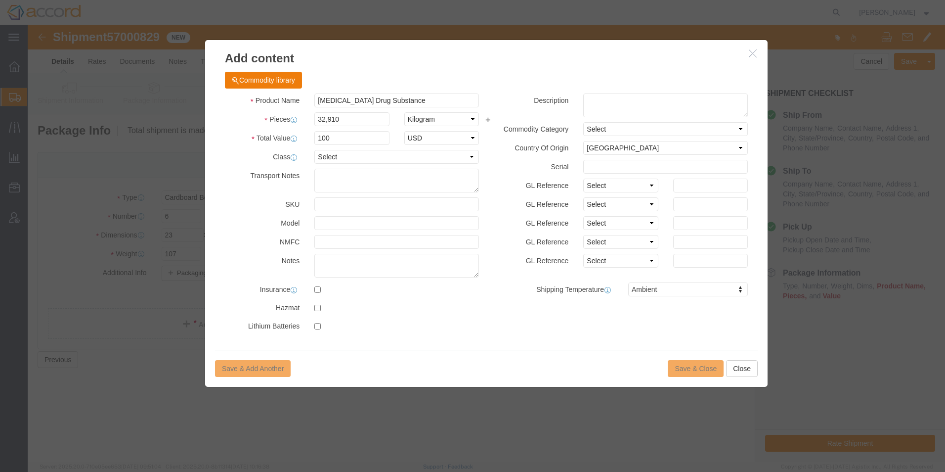
click div "Save & Add Another Save & Close Close"
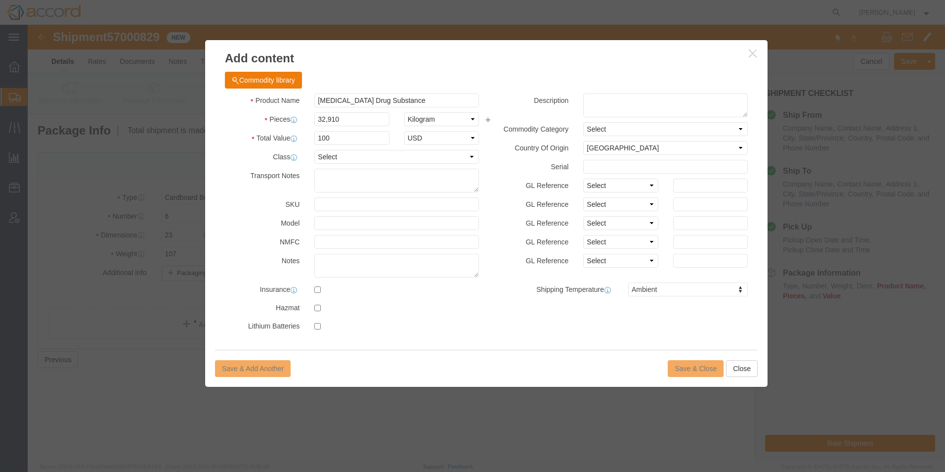
click div "Save & Add Another Save & Close Close"
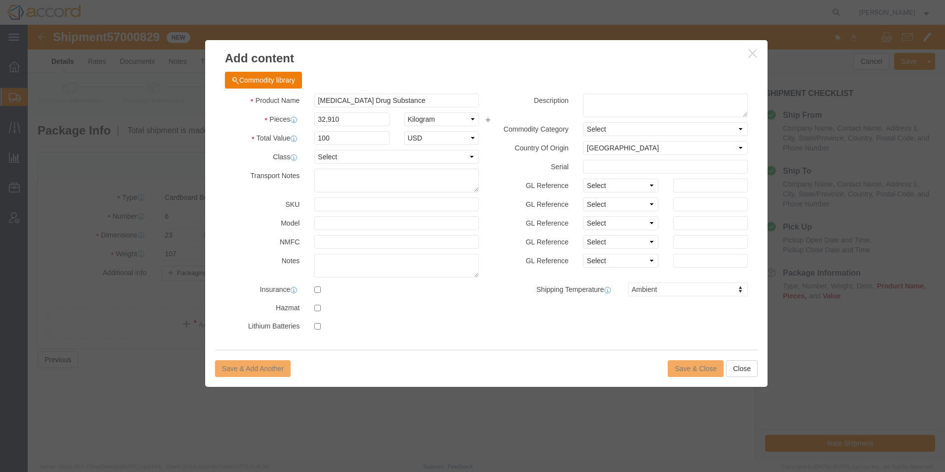
click div "Save & Add Another Save & Close Close"
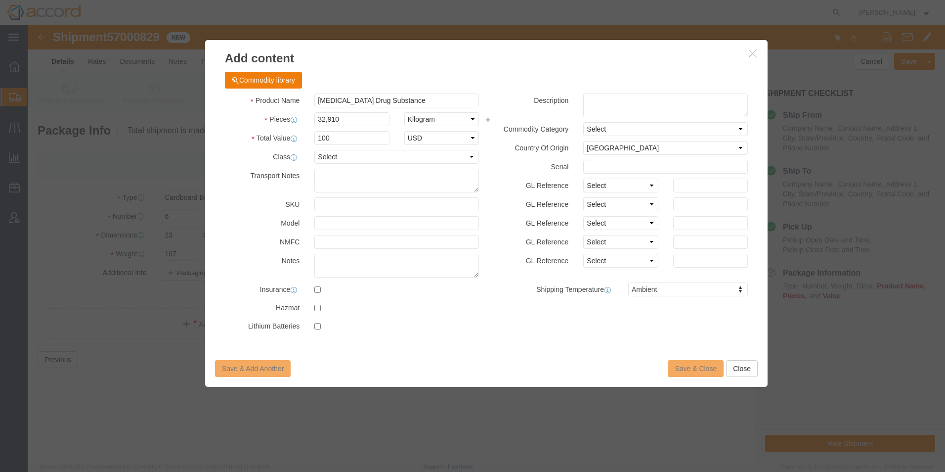
click div "Save & Add Another Save & Close Close"
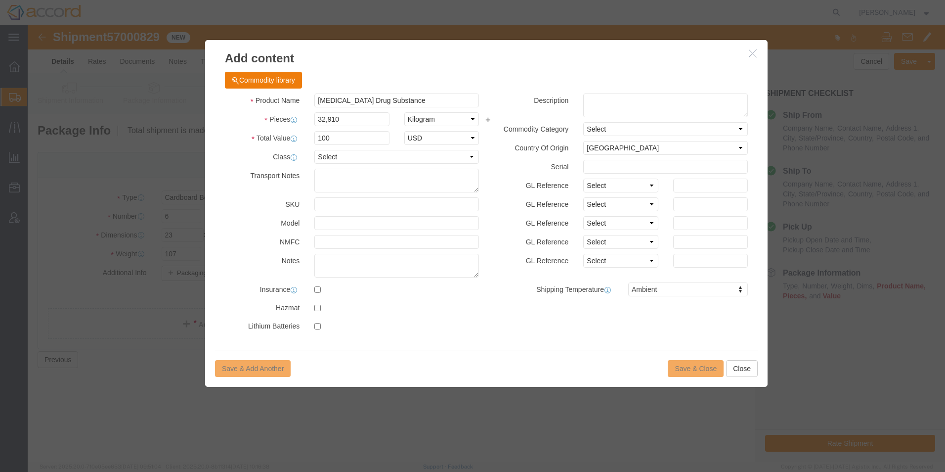
click div "Save & Add Another Save & Close Close"
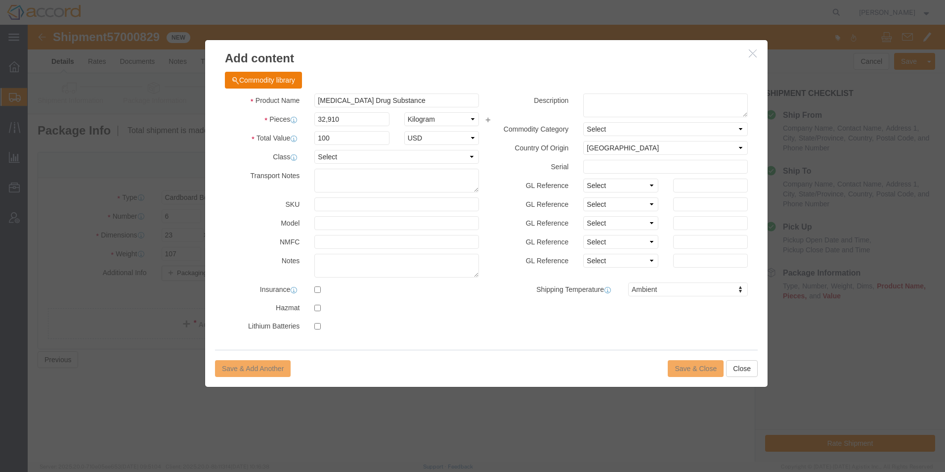
click div "Save & Add Another Save & Close Close"
drag, startPoint x: 659, startPoint y: 335, endPoint x: 652, endPoint y: 339, distance: 8.4
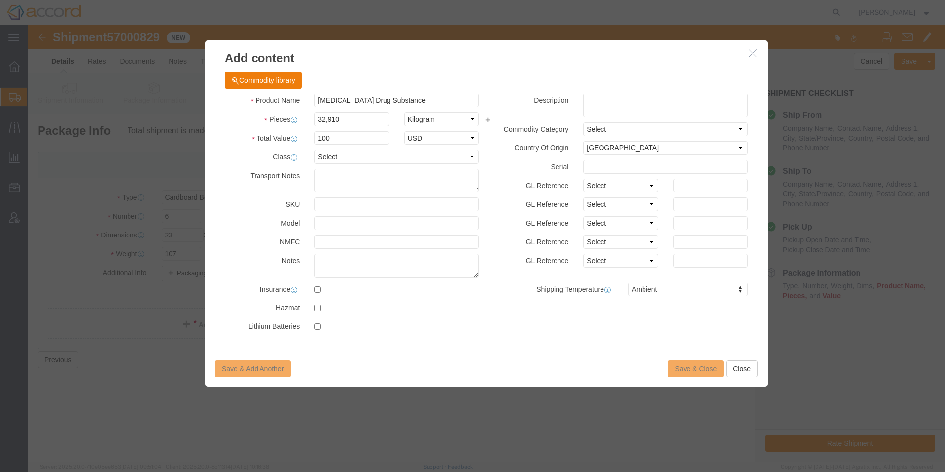
click div "Save & Add Another Save & Close Close"
click textarea
drag, startPoint x: 374, startPoint y: 160, endPoint x: 368, endPoint y: 159, distance: 6.0
click textarea
click button "Close"
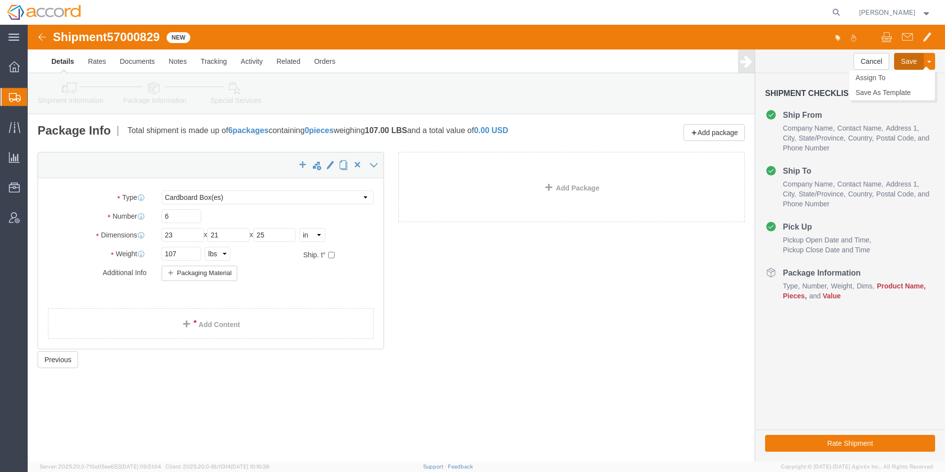
click button "Save"
click link "Add Content"
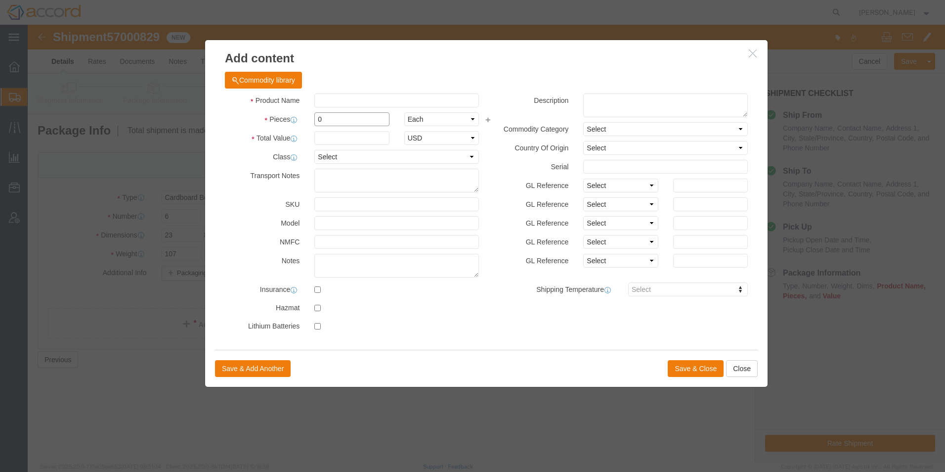
click input "0"
click select "Select Bag Barrels 100Board Feet Bottle Box Blister Pack Carats Can Capsule Car…"
click icon "button"
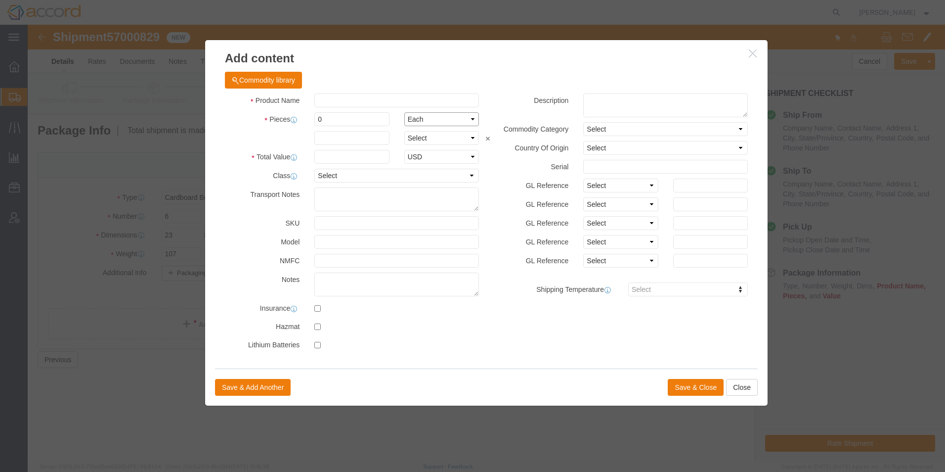
click select "Select Bag Barrels 100Board Feet Bottle Box Blister Pack Carats Can Capsule Car…"
click div "Product Name Pieces 0 Select Bag Barrels 100Board Feet Bottle Box Blister Pack …"
click input "text"
type input "[MEDICAL_DATA] Drug Substance"
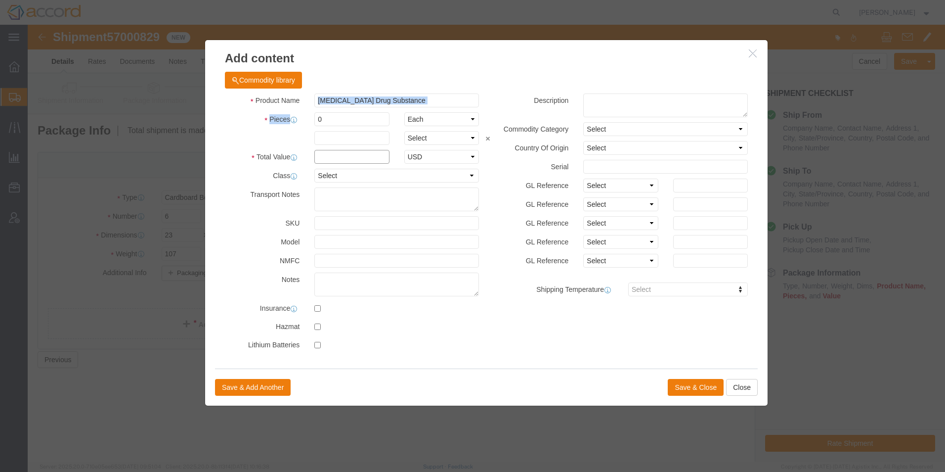
type input "100"
select select "US"
type input "AMBIENT"
click input "0"
drag, startPoint x: 312, startPoint y: 97, endPoint x: 287, endPoint y: 95, distance: 25.3
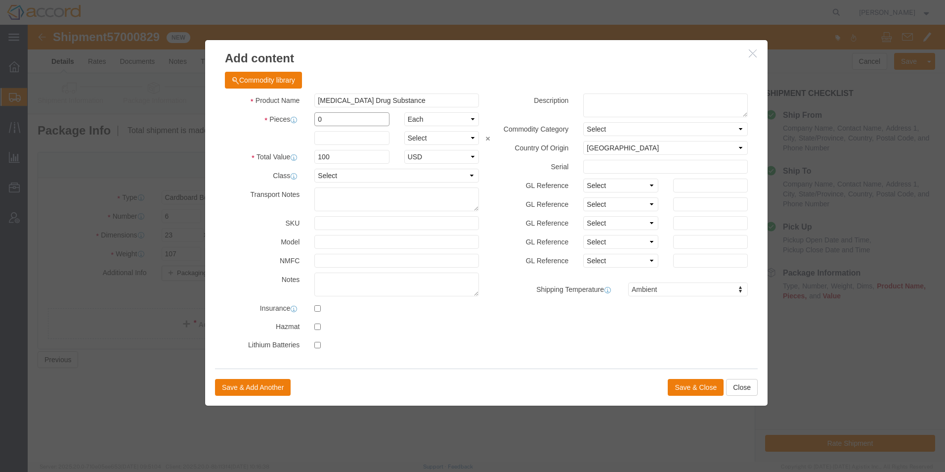
click input "0"
click select "Select Bag Barrels 100Board Feet Bottle Box Blister Pack Carats Can Capsule Car…"
select select "KGS"
click select "Select Bag Barrels 100Board Feet Bottle Box Blister Pack Carats Can Capsule Car…"
type input "32,910"
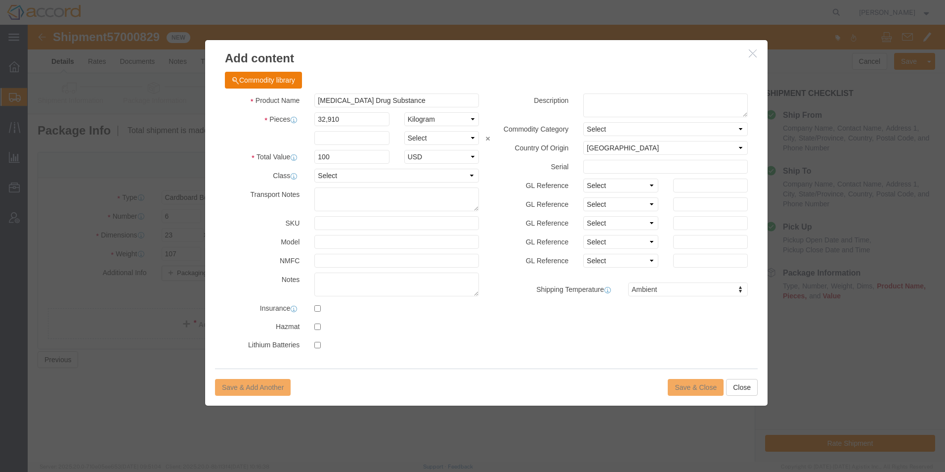
click div "Product Name [MEDICAL_DATA] Drug Substance Pieces 32,910 Select Bag Barrels 100…"
click select "Select Bag Barrels 100Board Feet Bottle Box Blister Pack Carats Can Capsule Car…"
select select "EA"
click select "Select Bag Barrels 100Board Feet Bottle Box Blister Pack Carats Can Capsule Car…"
click icon "button"
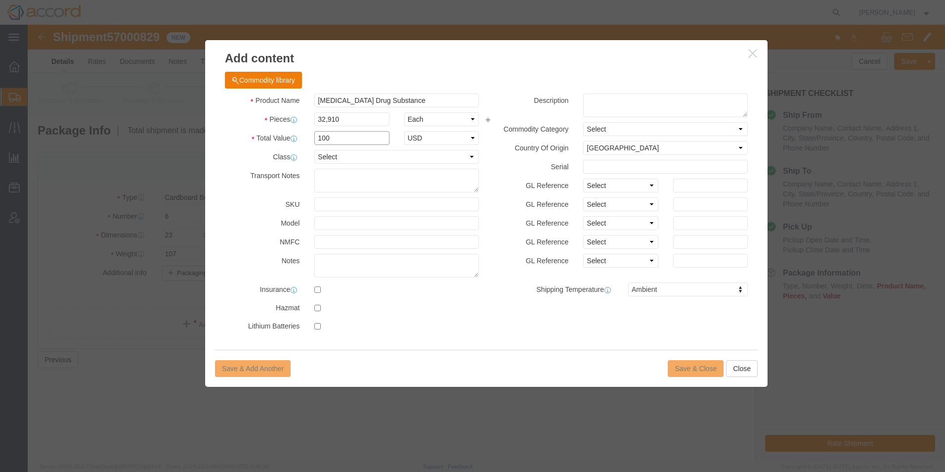
click input "100"
click select "Select 50 55 60 65 70 85 92.5 100 125 175 250 300 400"
select select "55"
click select "Select 50 55 60 65 70 85 92.5 100 125 175 250 300 400"
click select "Select Pharma Information"
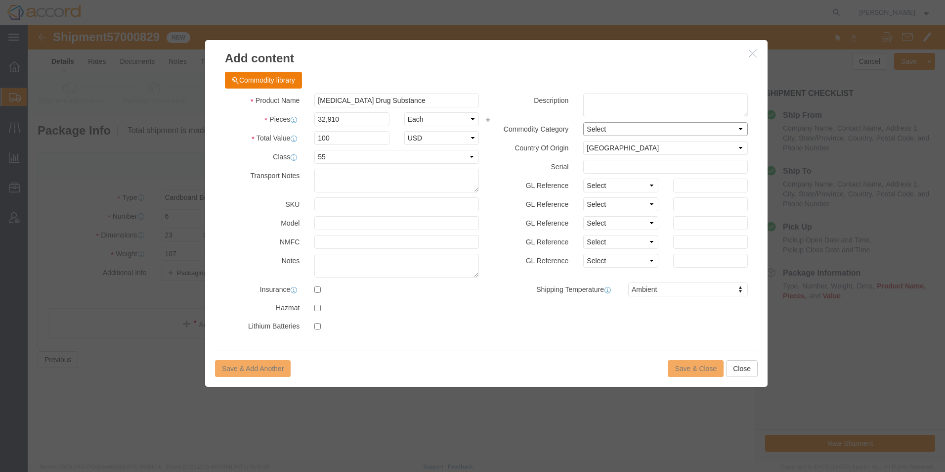
select select "PHARMA"
click select "Select Pharma Information"
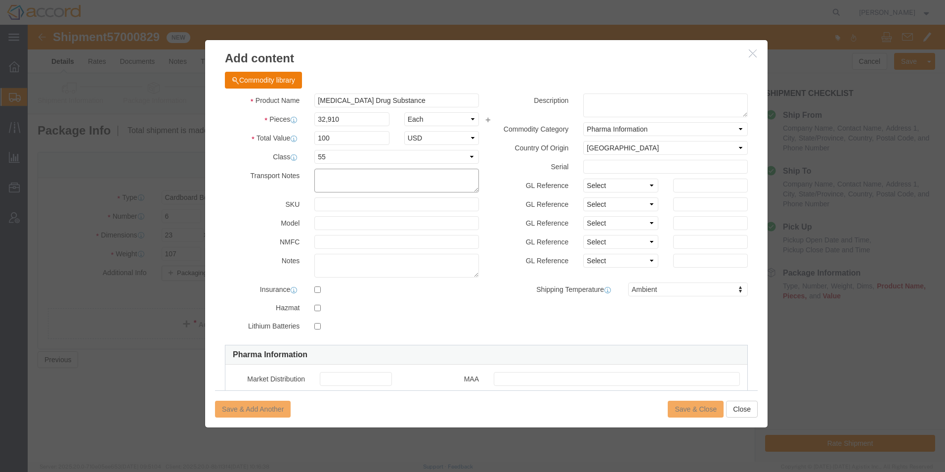
click textarea
click div "Product Name [MEDICAL_DATA] Drug Substance Pieces 32,910 Select Bag Barrels 100…"
click input "text"
click textarea
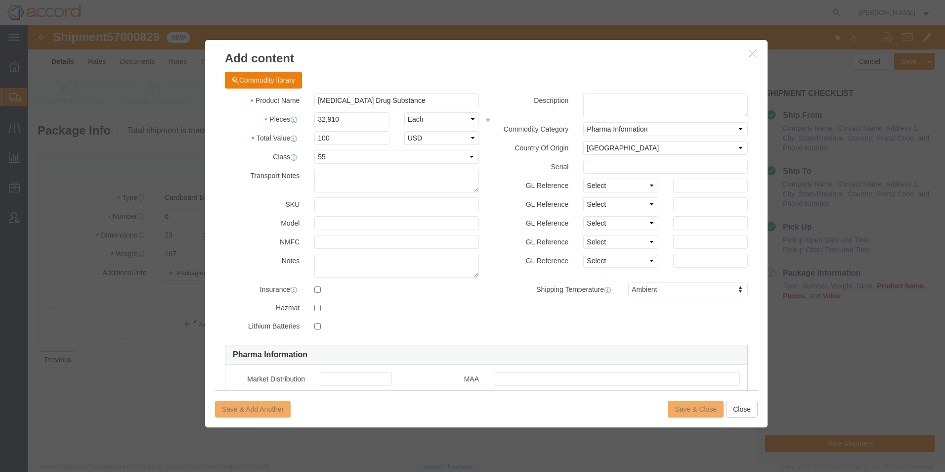
click div "Save & Add Another Save & Close Close"
click icon "button"
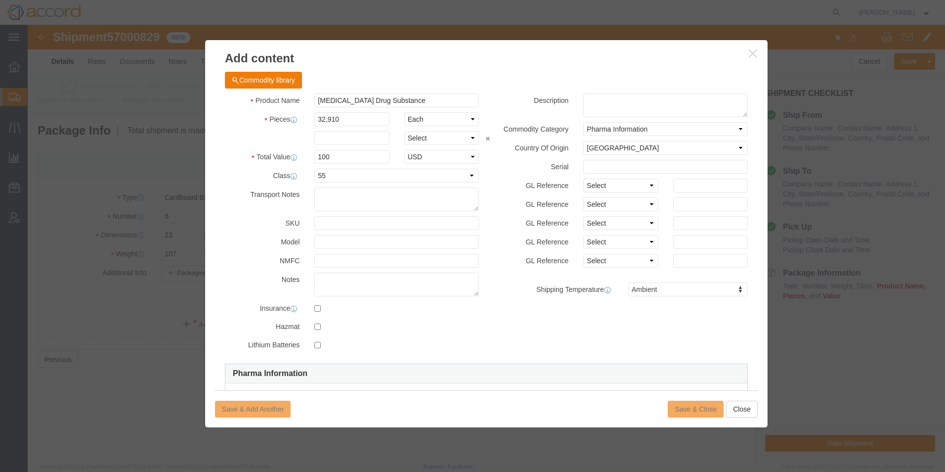
click div "Description Commodity Category Select Pharma Information Country Of Origin Sele…"
drag, startPoint x: 456, startPoint y: 95, endPoint x: 458, endPoint y: 120, distance: 25.3
click label "Country Of Origin"
click label "GL Reference"
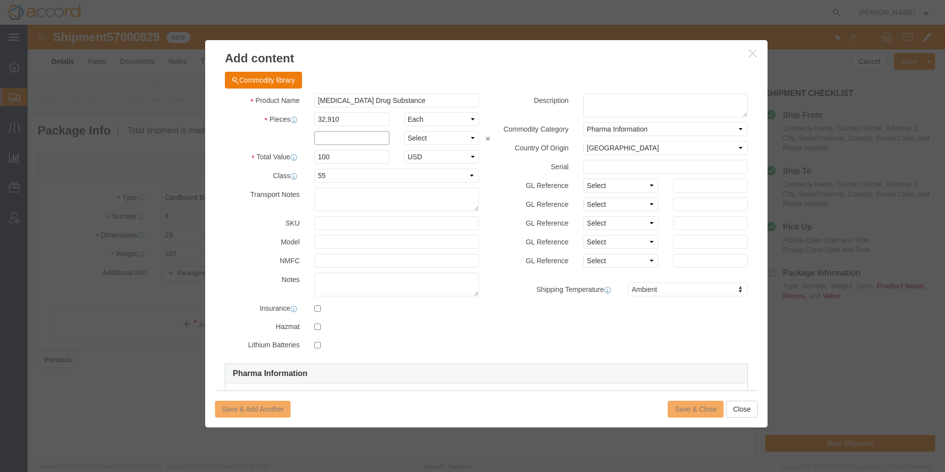
click input "text"
type input "32910"
click label "Serial"
click select "Select Bag Barrels 100Board Feet Bottle Box Blister Pack Carats Can Capsule Car…"
select select "KGS"
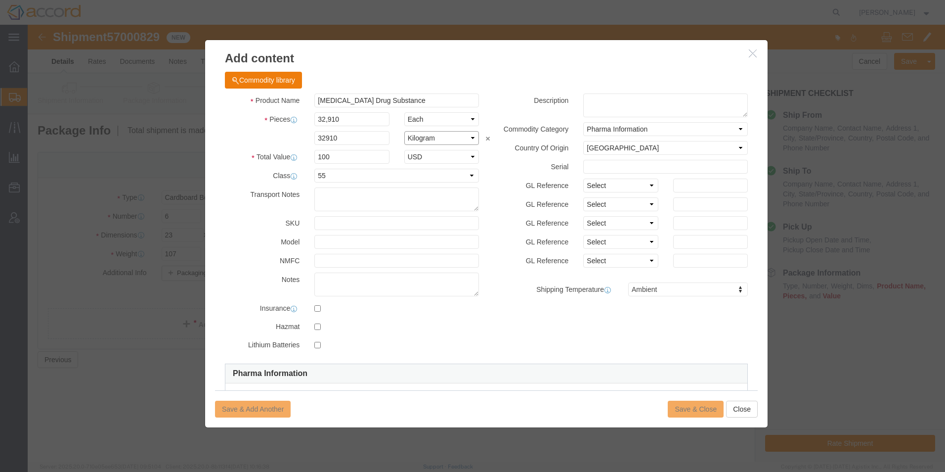
click select "Select Bag Barrels 100Board Feet Bottle Box Blister Pack Carats Can Capsule Car…"
click div "Save & Add Another Save & Close Close"
click select "Select 50 55 60 65 70 85 92.5 100 125 175 250 300 400"
